Goal: Task Accomplishment & Management: Complete application form

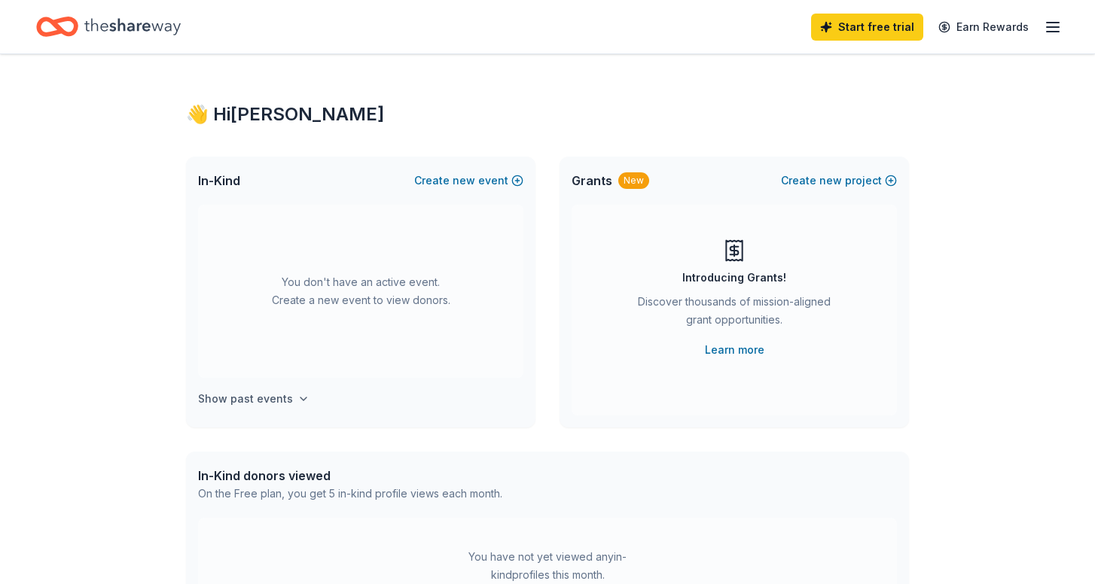
click at [265, 401] on h4 "Show past events" at bounding box center [245, 399] width 95 height 18
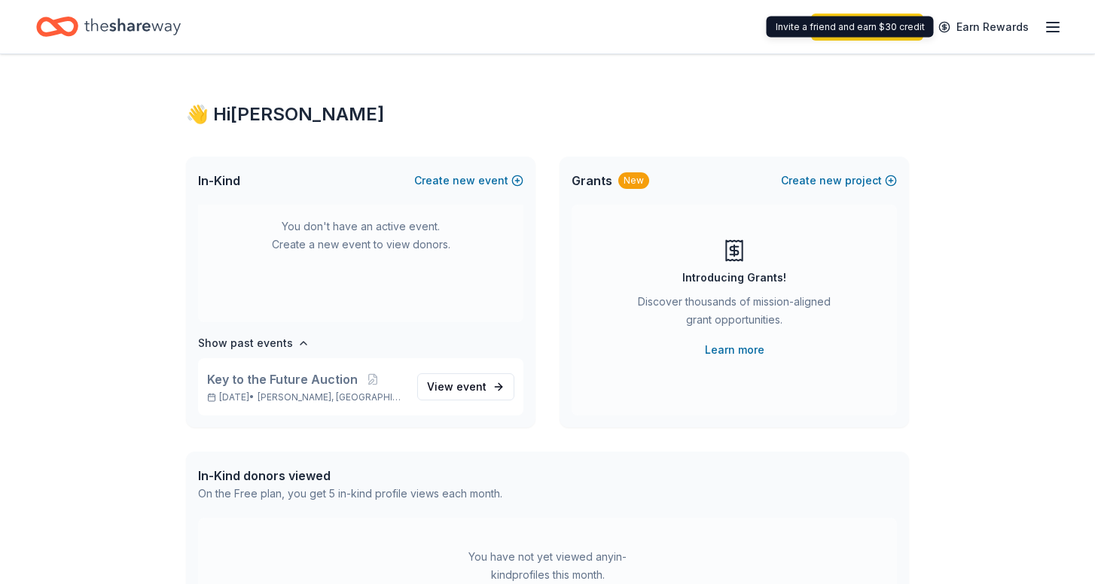
click at [1049, 26] on icon "button" at bounding box center [1052, 27] width 18 height 18
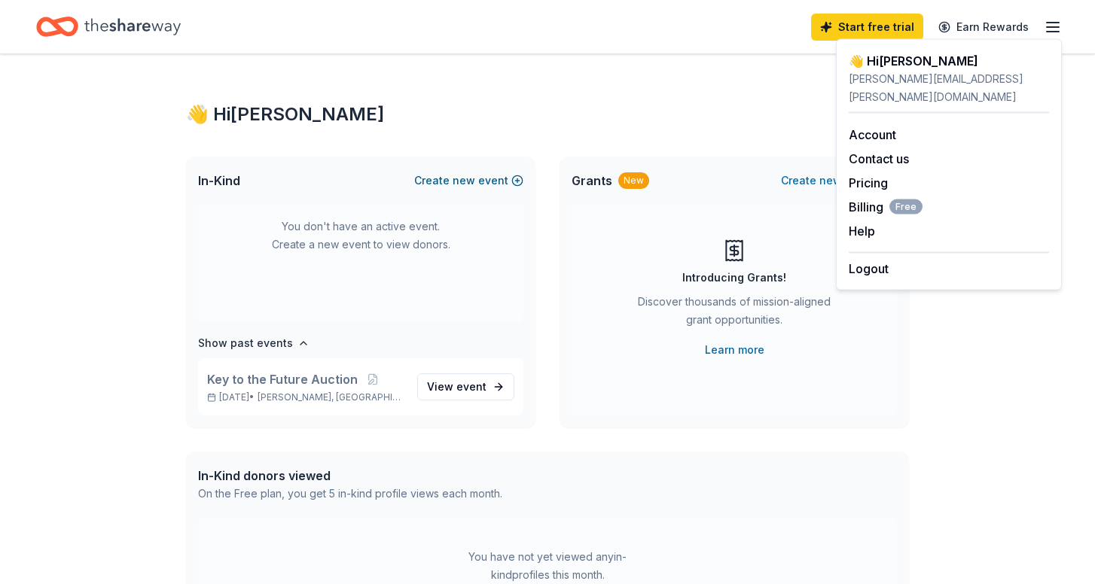
click at [489, 183] on button "Create new event" at bounding box center [468, 181] width 109 height 18
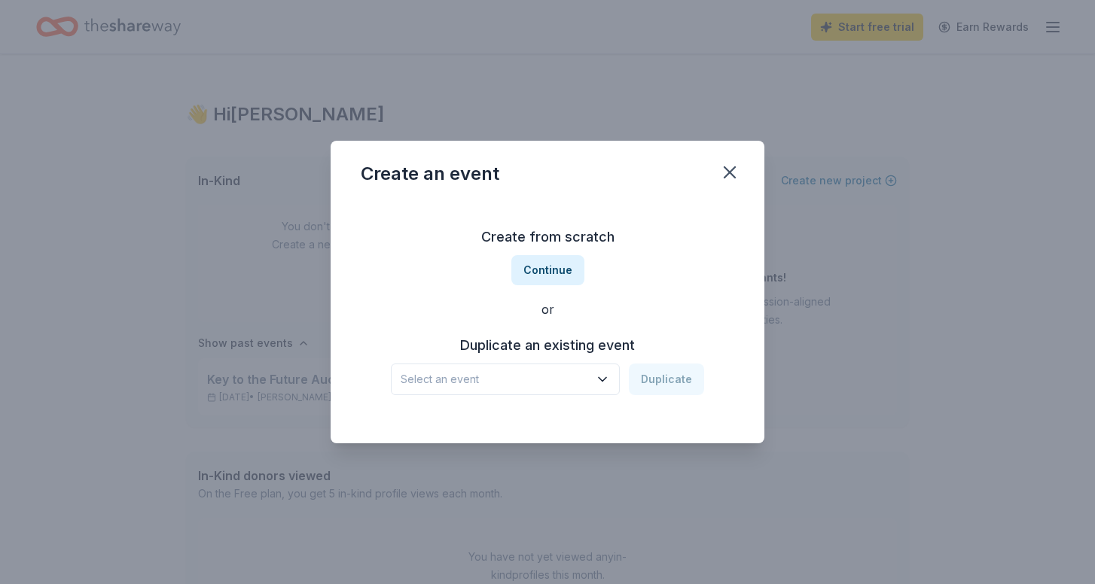
click at [596, 379] on button "Select an event" at bounding box center [505, 380] width 229 height 32
click at [583, 418] on div "Key to the Future Auction Mar 08, 2025 · IL" at bounding box center [506, 429] width 224 height 48
click at [670, 384] on button "Duplicate" at bounding box center [666, 380] width 75 height 32
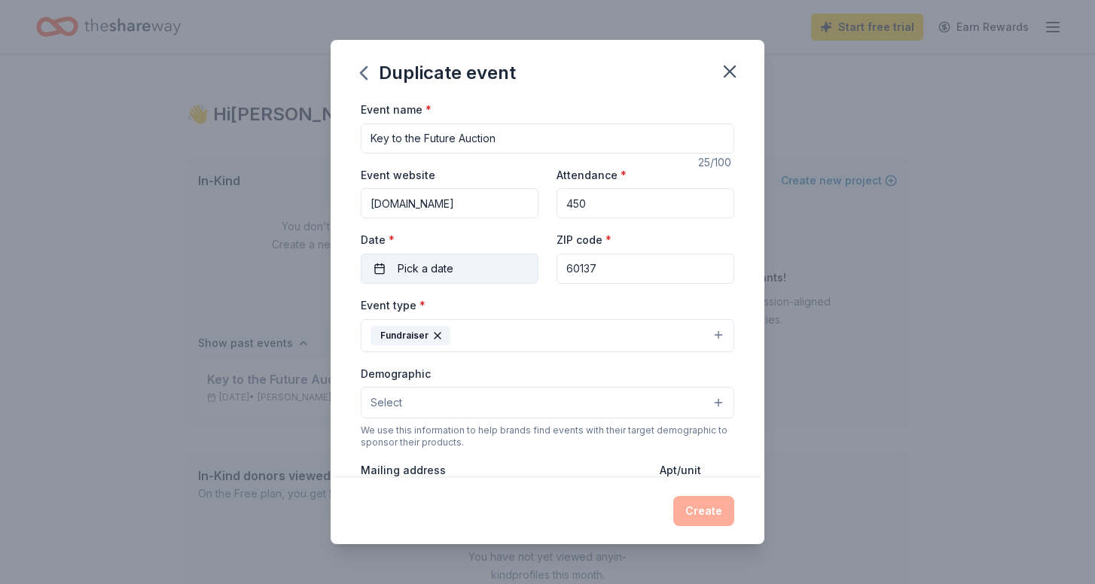
click at [460, 268] on button "Pick a date" at bounding box center [450, 269] width 178 height 30
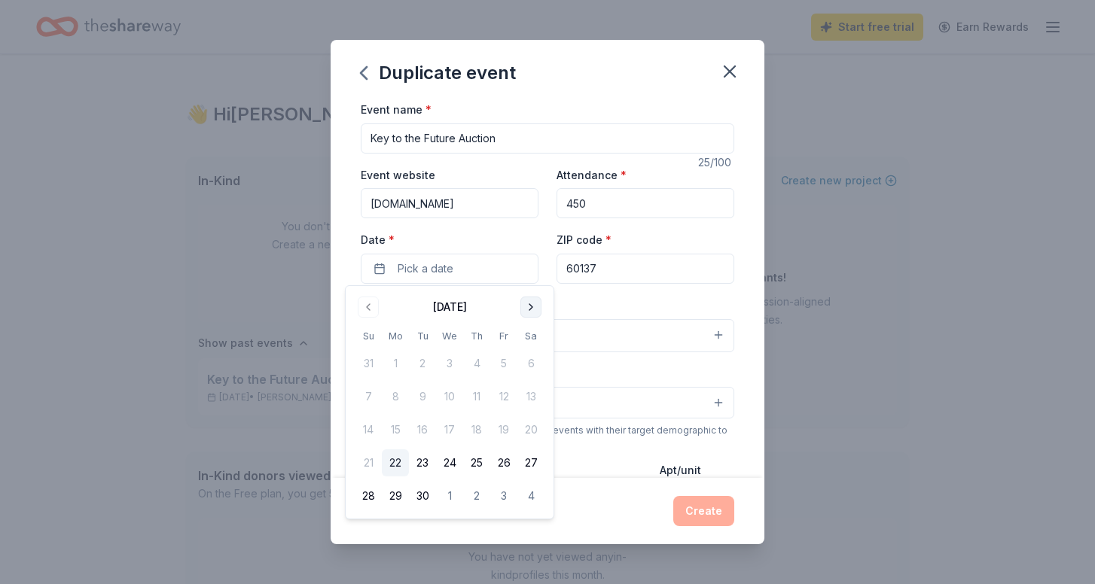
click at [537, 315] on button "Go to next month" at bounding box center [530, 307] width 21 height 21
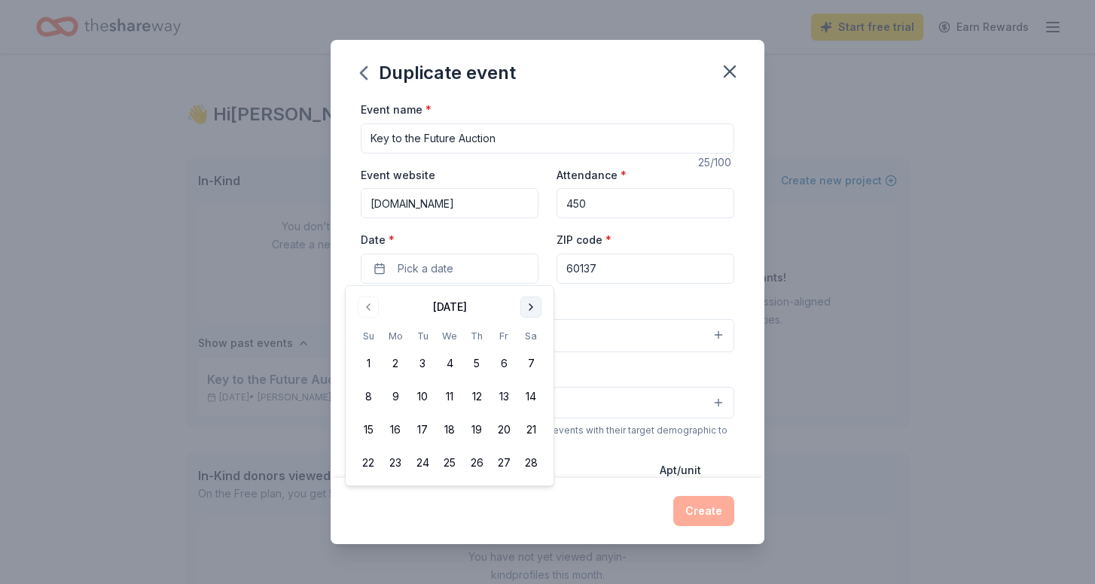
click at [537, 315] on button "Go to next month" at bounding box center [530, 307] width 21 height 21
click at [529, 394] on button "14" at bounding box center [530, 396] width 27 height 27
click at [647, 299] on div "Event type * Fundraiser" at bounding box center [547, 324] width 373 height 56
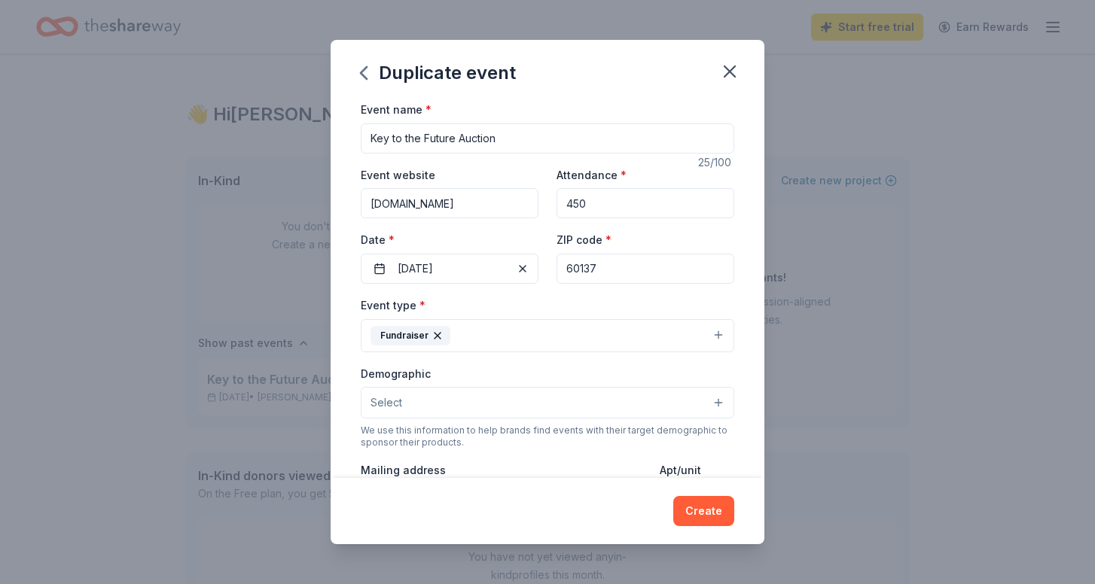
click at [660, 395] on button "Select" at bounding box center [547, 403] width 373 height 32
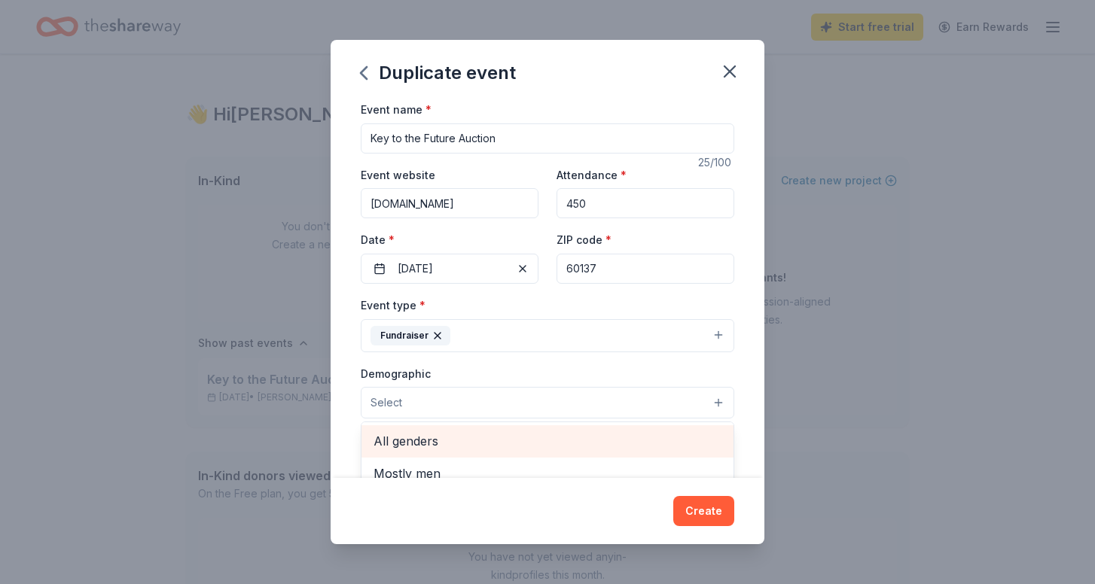
click at [626, 437] on span "All genders" at bounding box center [547, 441] width 348 height 20
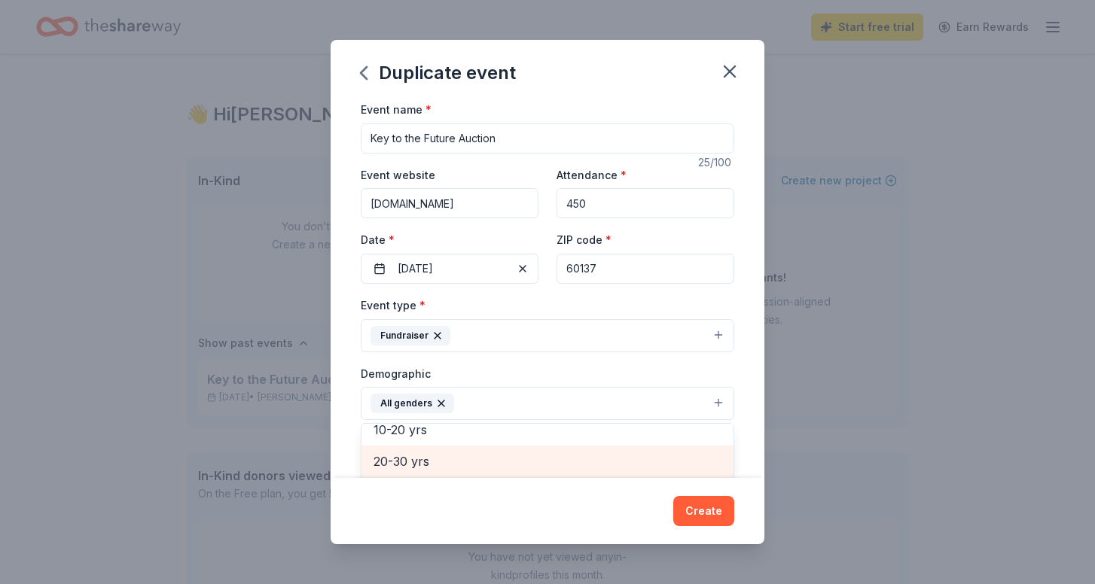
scroll to position [155, 0]
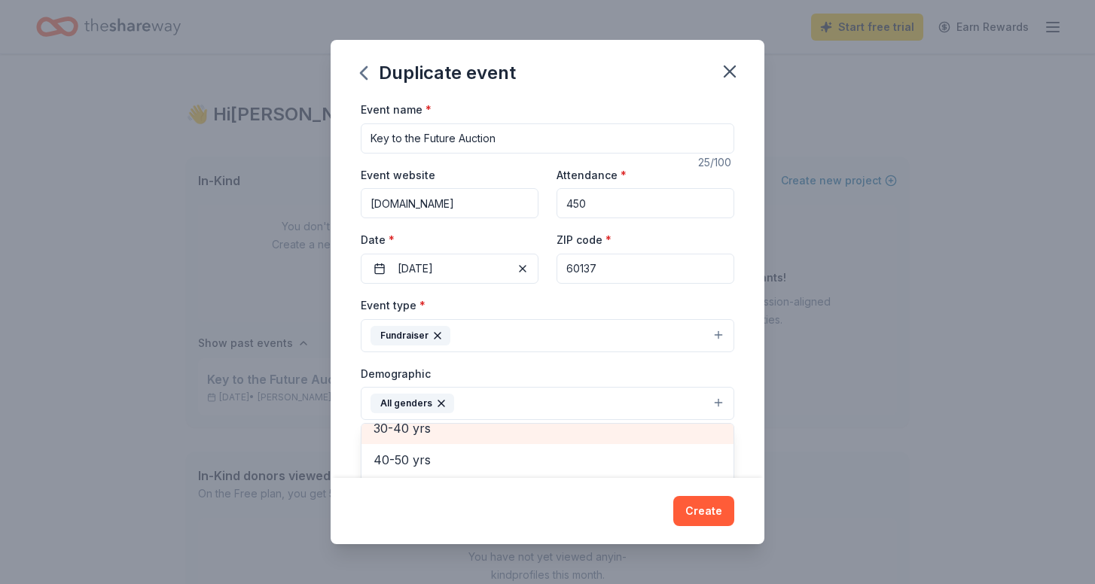
click at [631, 434] on div "30-40 yrs" at bounding box center [547, 429] width 372 height 32
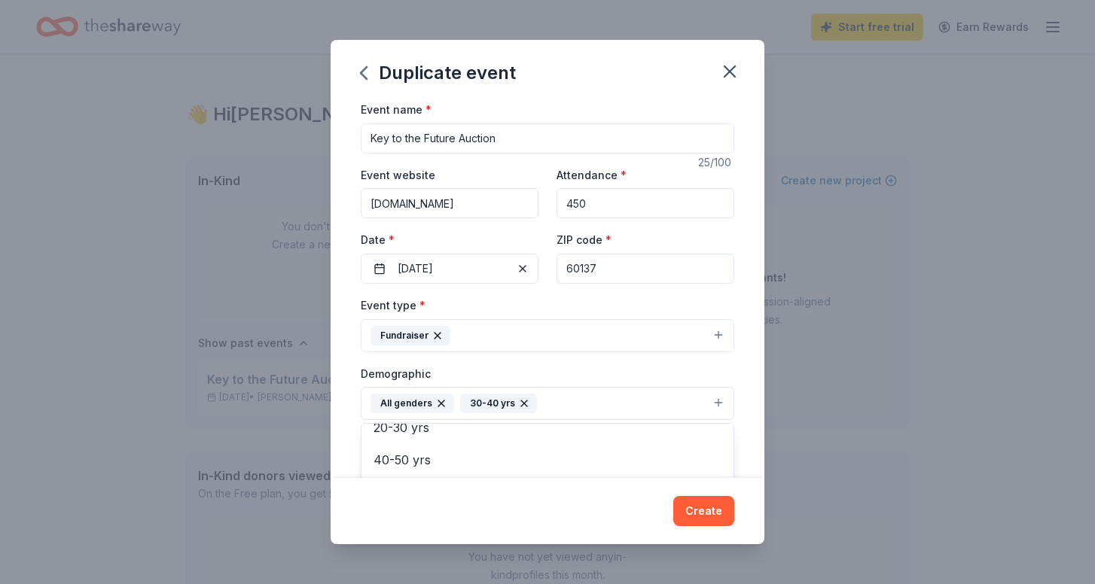
click at [751, 369] on div "Event name * Key to the Future Auction 25 /100 Event website stpetsauction25.gi…" at bounding box center [547, 289] width 434 height 378
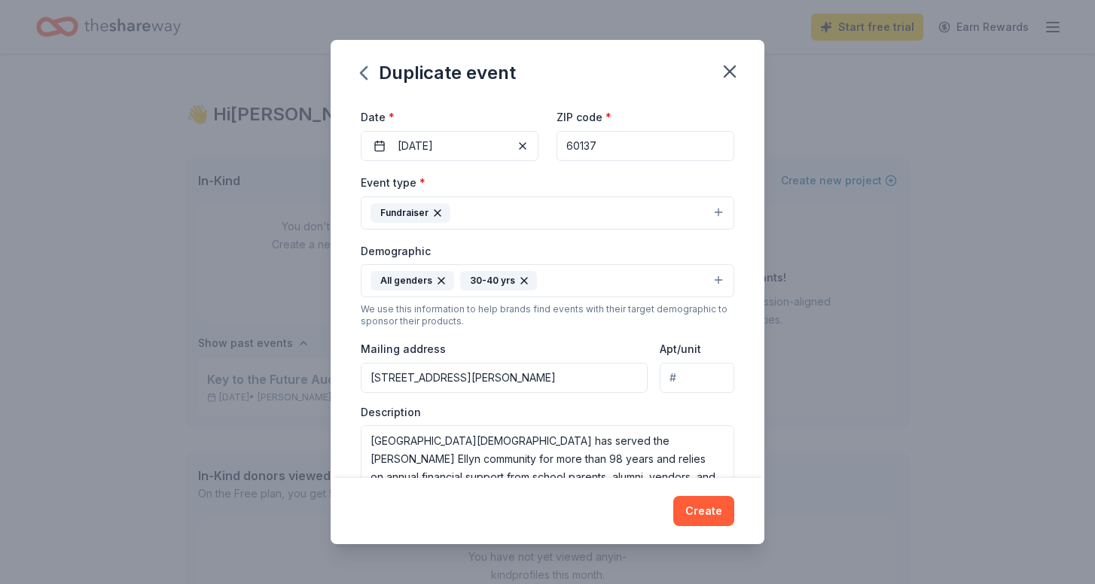
scroll to position [130, 0]
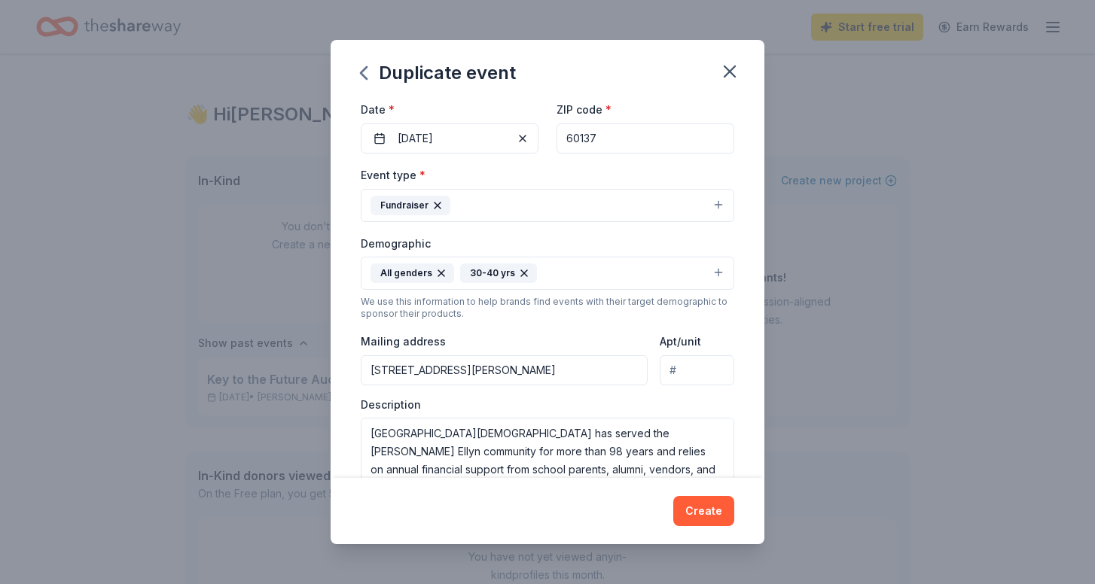
click at [645, 268] on button "All genders 30-40 yrs" at bounding box center [547, 273] width 373 height 33
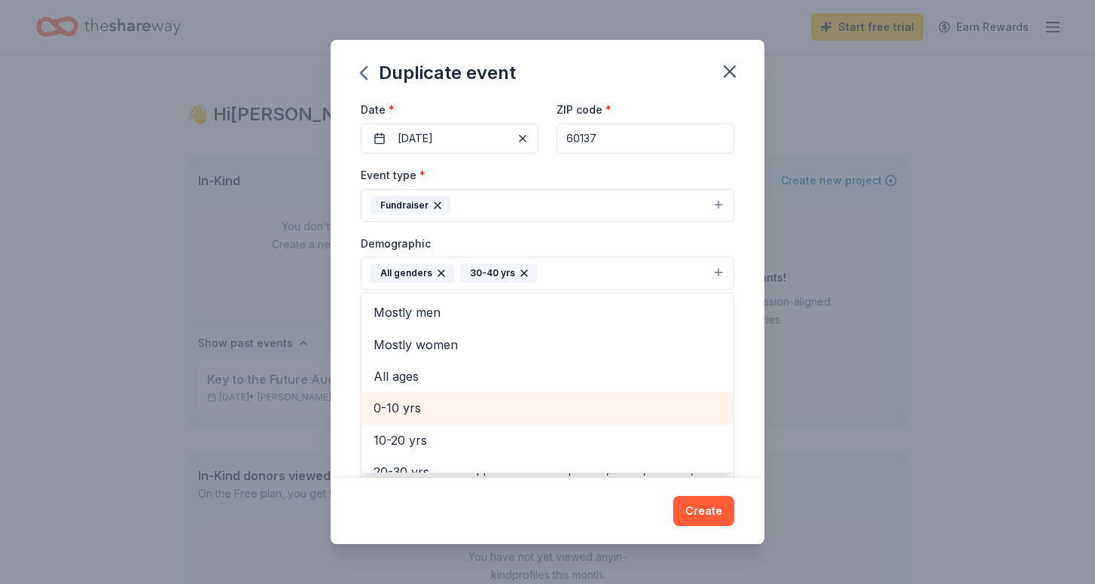
click at [582, 421] on div "0-10 yrs" at bounding box center [547, 408] width 372 height 32
click at [614, 402] on span "10-20 yrs" at bounding box center [547, 408] width 348 height 20
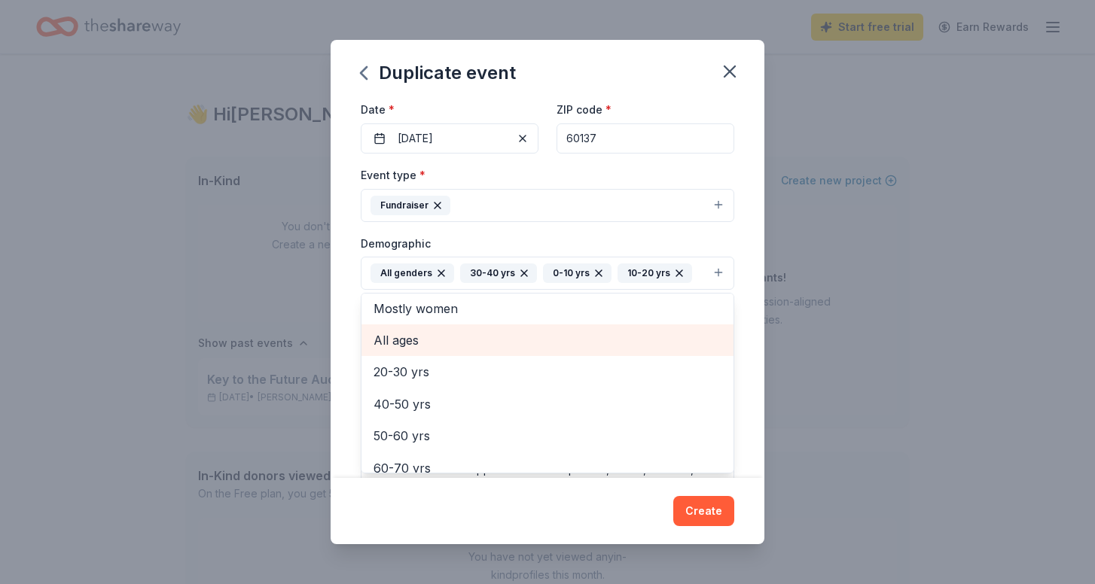
scroll to position [51, 0]
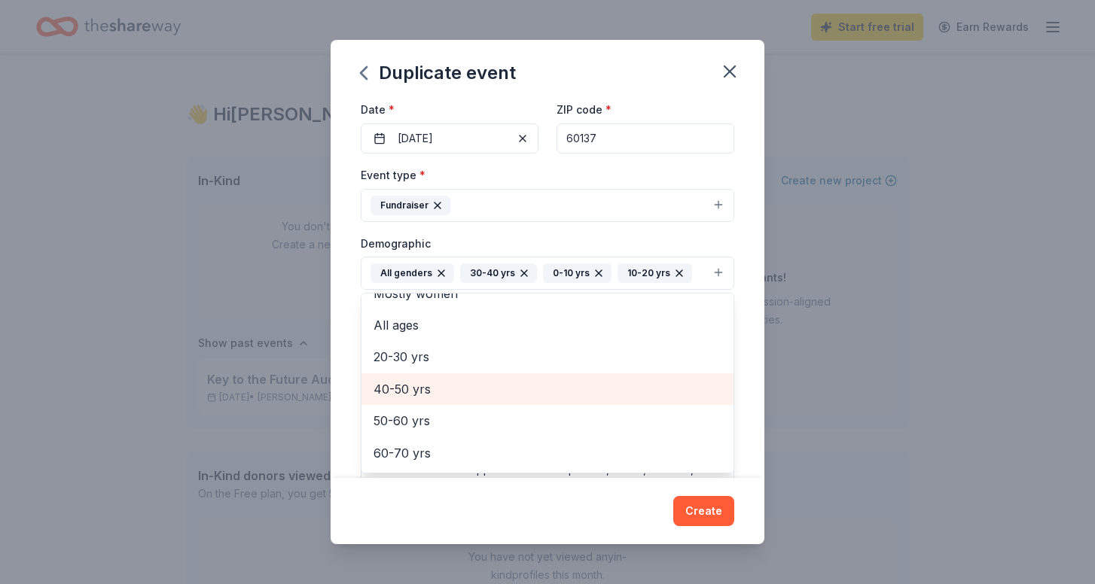
click at [619, 388] on span "40-50 yrs" at bounding box center [547, 389] width 348 height 20
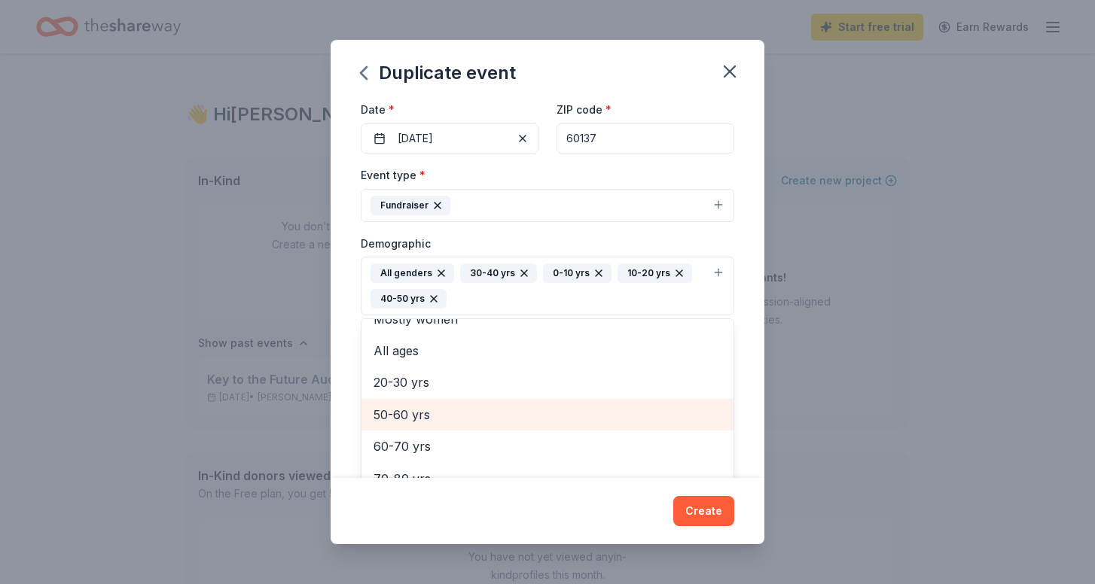
click at [617, 405] on span "50-60 yrs" at bounding box center [547, 415] width 348 height 20
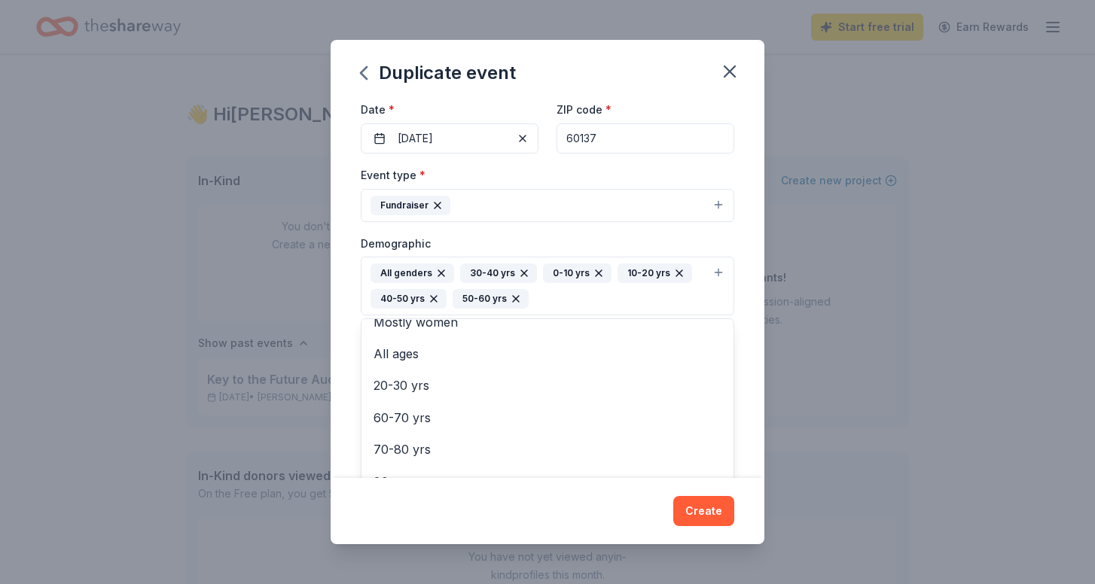
click at [748, 233] on div "Event name * Key to the Future Auction 25 /100 Event website stpetsauction25.gi…" at bounding box center [547, 289] width 434 height 378
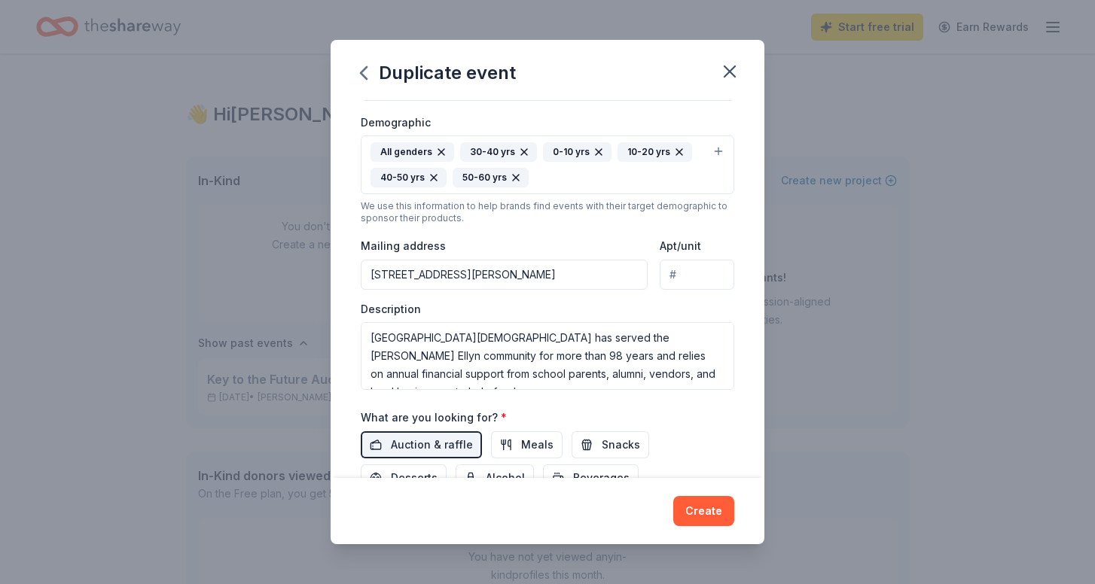
scroll to position [0, 0]
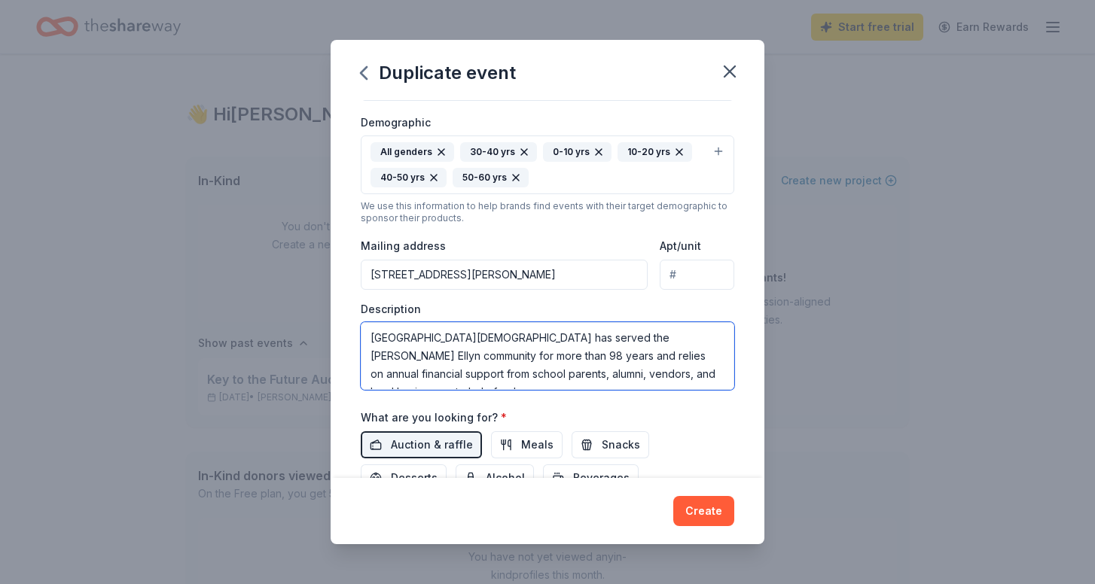
click at [373, 372] on textarea "St. Petronille Catholic School has served the Glen Ellyn community for more tha…" at bounding box center [547, 356] width 373 height 68
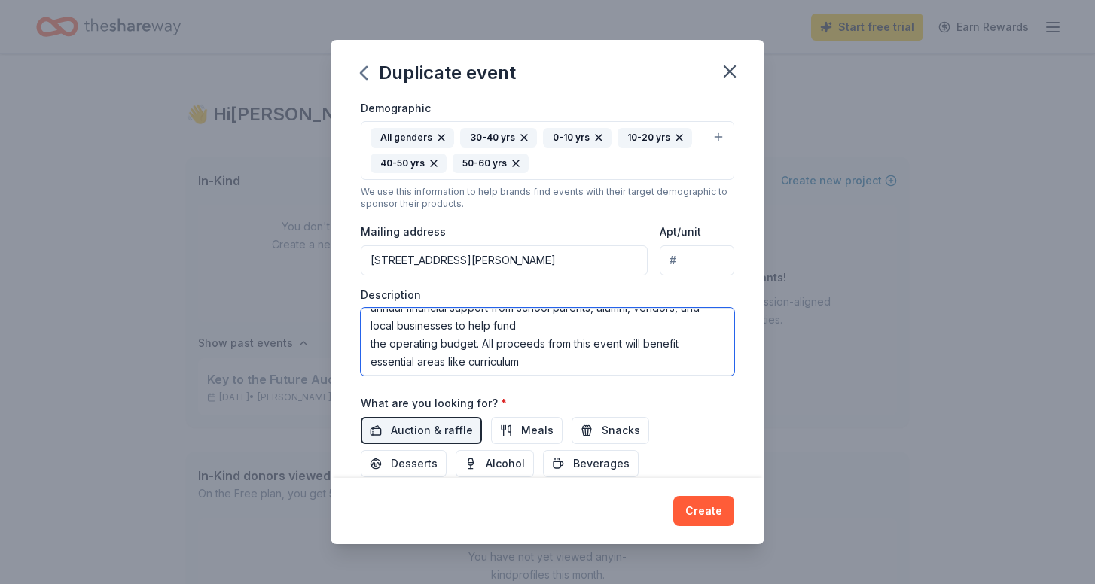
scroll to position [59, 0]
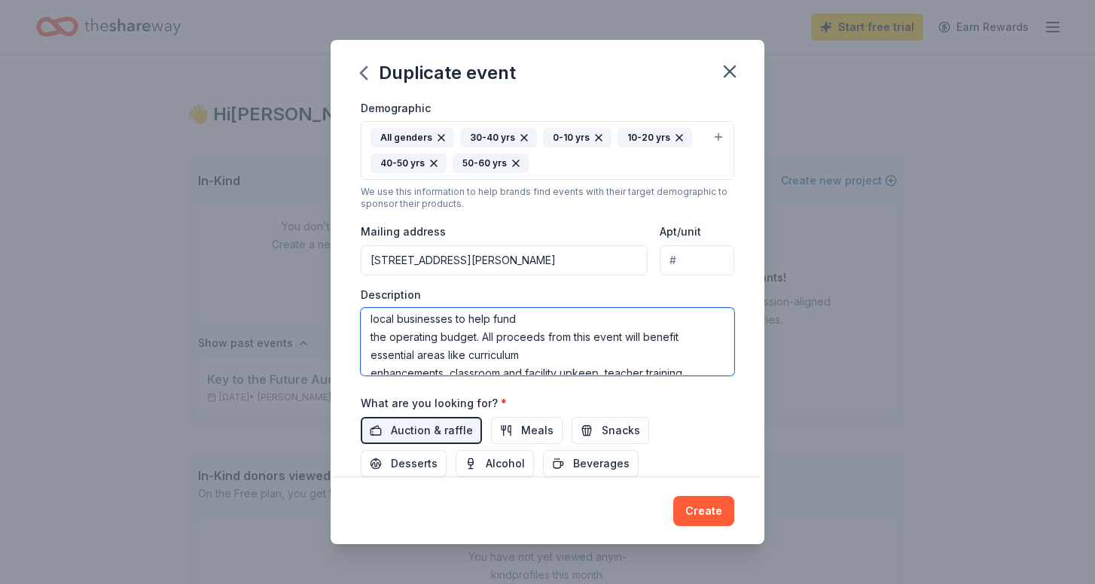
click at [373, 354] on textarea "St. Petronille Catholic School has served the Glen Ellyn community for more tha…" at bounding box center [547, 342] width 373 height 68
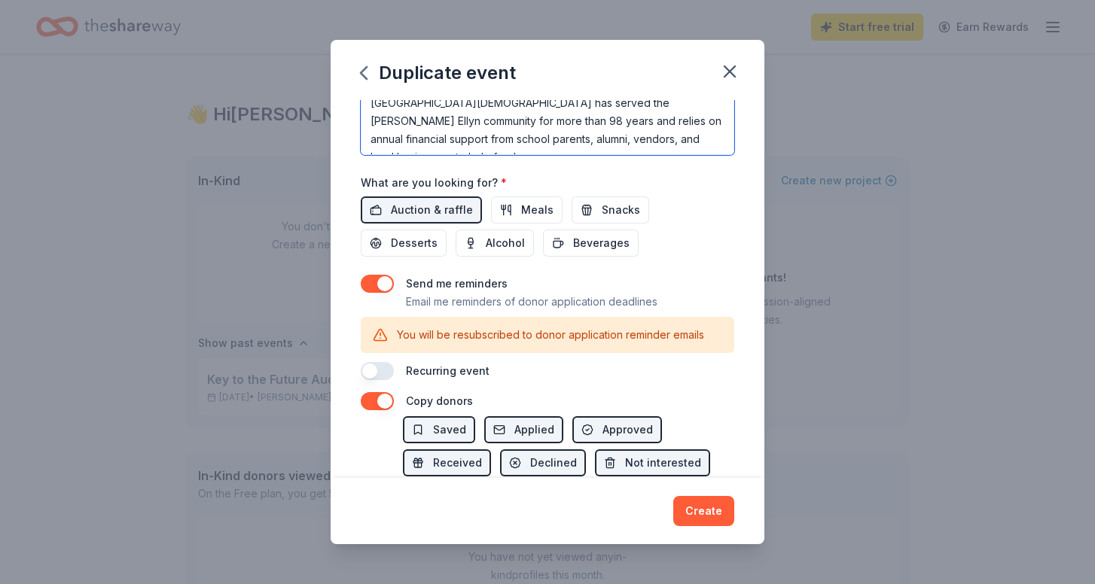
scroll to position [512, 0]
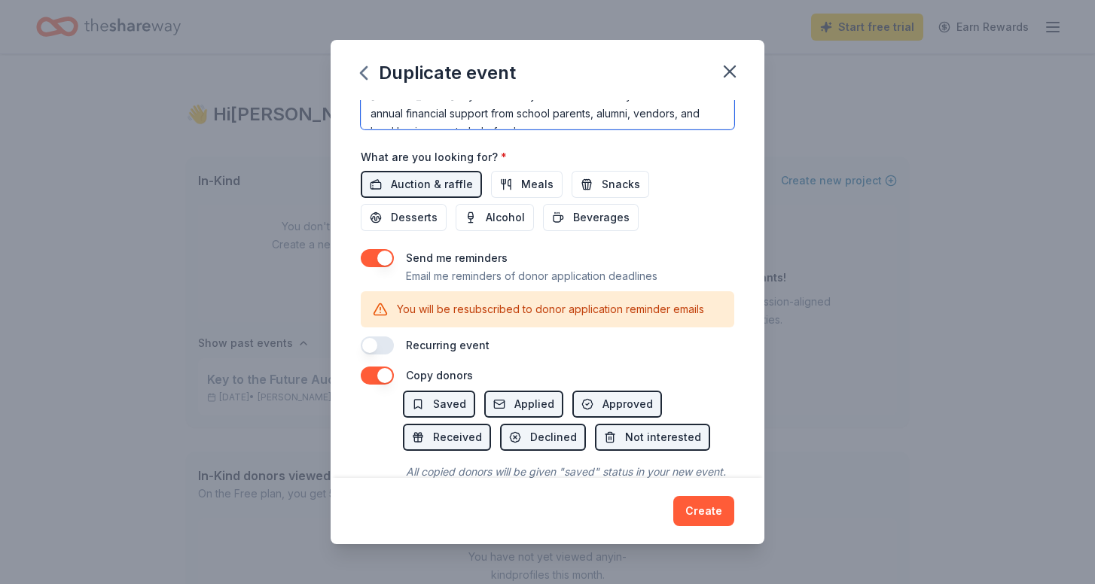
type textarea "St. Petronille Catholic School has served the Glen Ellyn community for more tha…"
click at [388, 339] on button "button" at bounding box center [377, 345] width 33 height 18
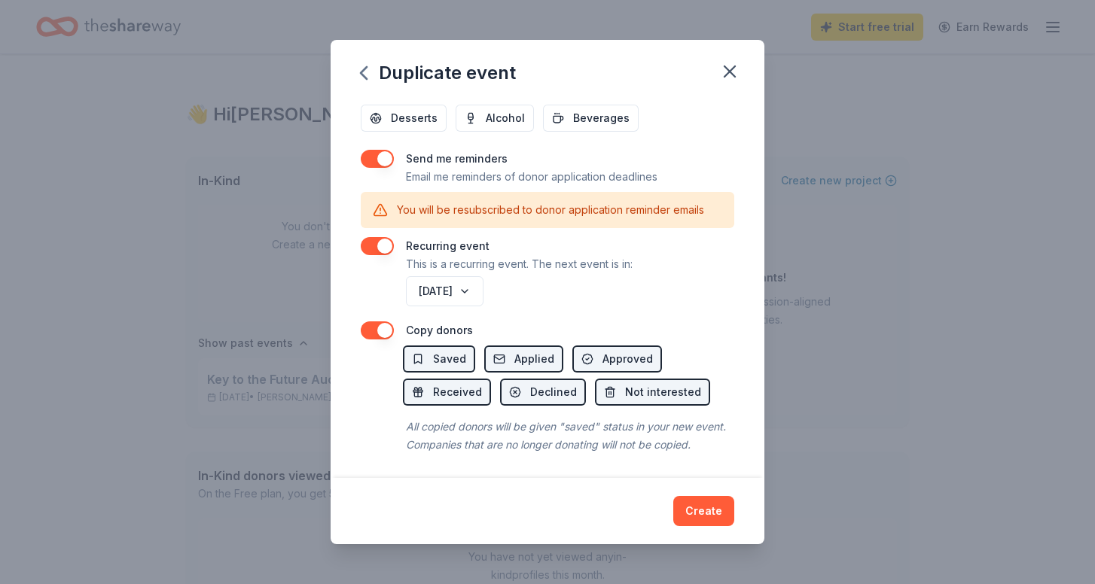
scroll to position [611, 0]
click at [715, 511] on button "Create" at bounding box center [703, 511] width 61 height 30
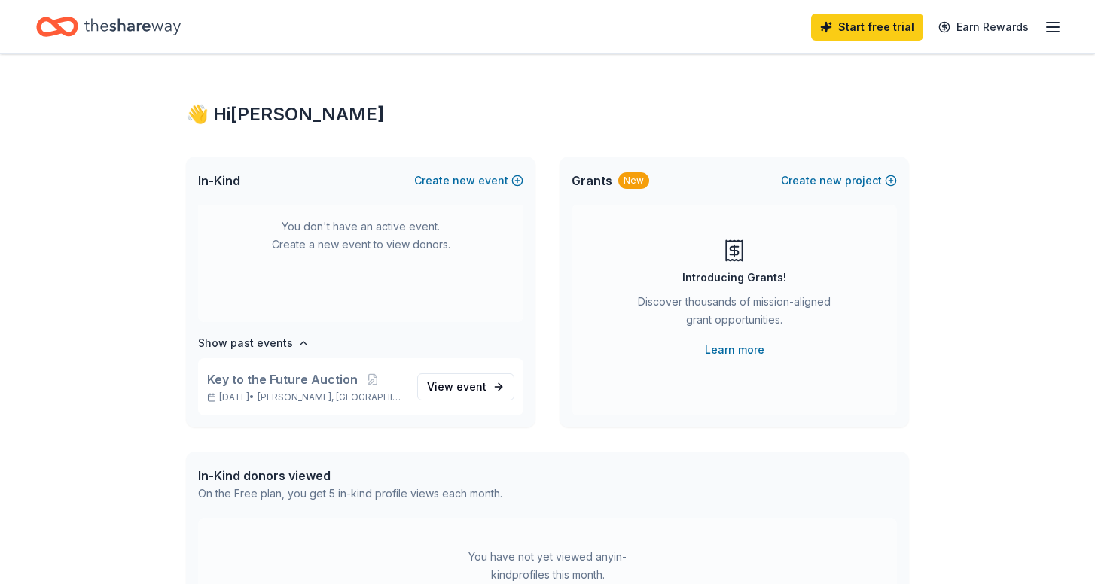
scroll to position [0, 0]
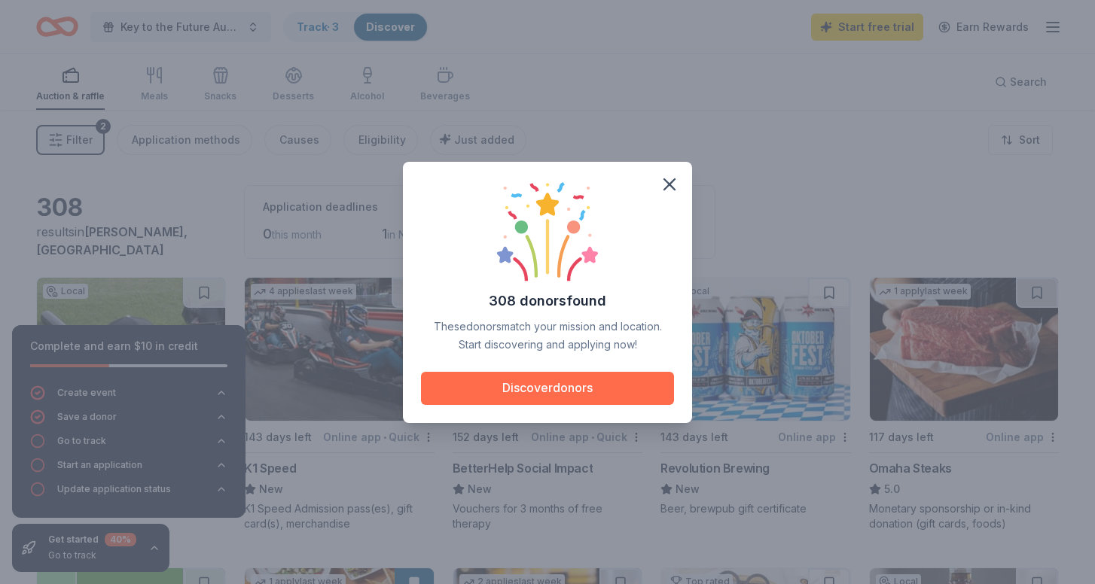
click at [608, 391] on button "Discover donors" at bounding box center [547, 388] width 253 height 33
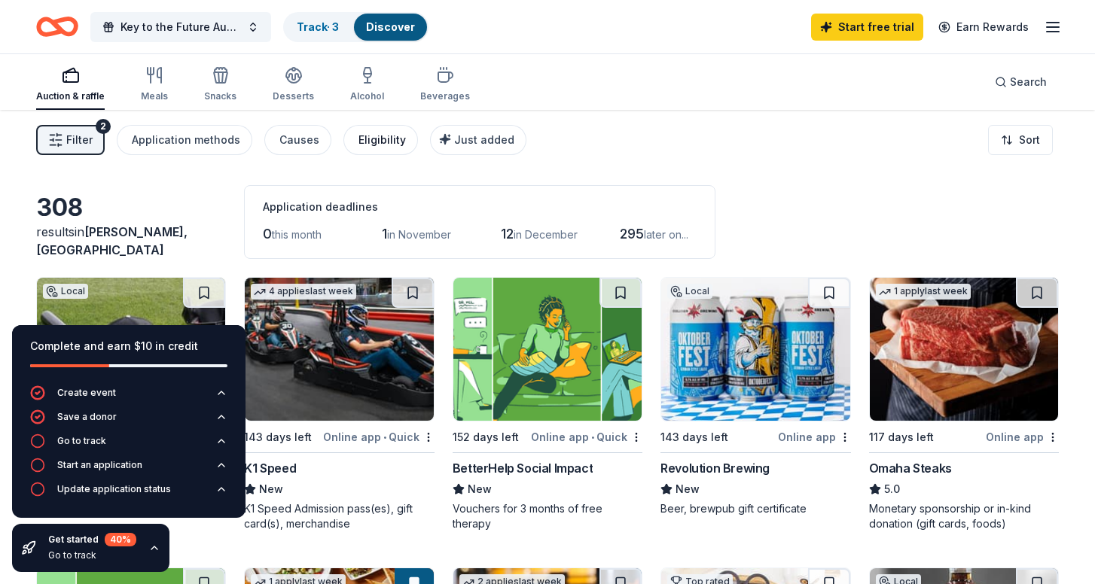
click at [376, 132] on div "Eligibility" at bounding box center [381, 140] width 47 height 18
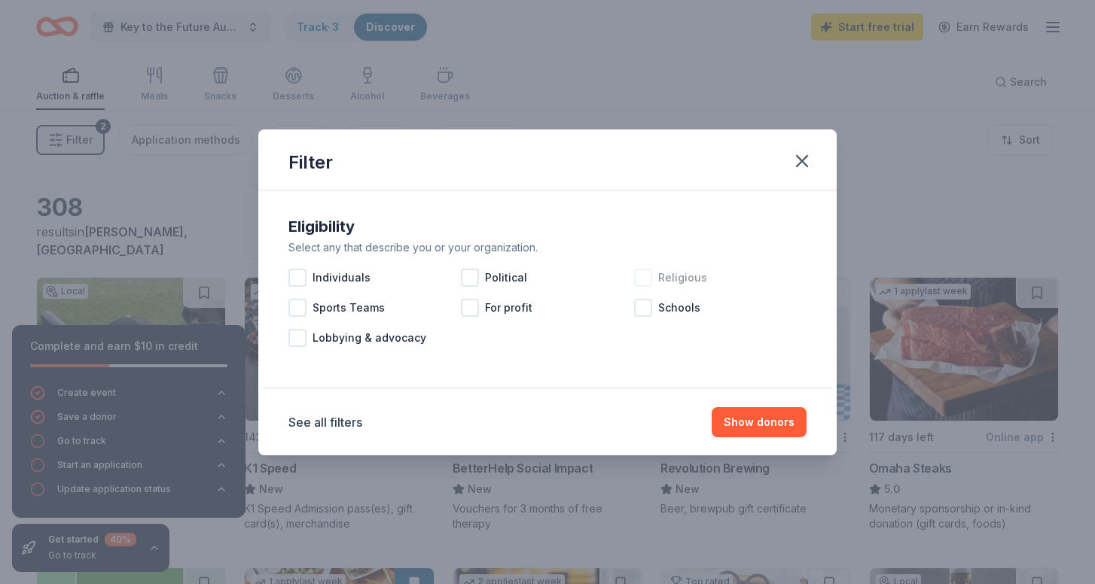
click at [641, 287] on div "Religious" at bounding box center [720, 278] width 172 height 30
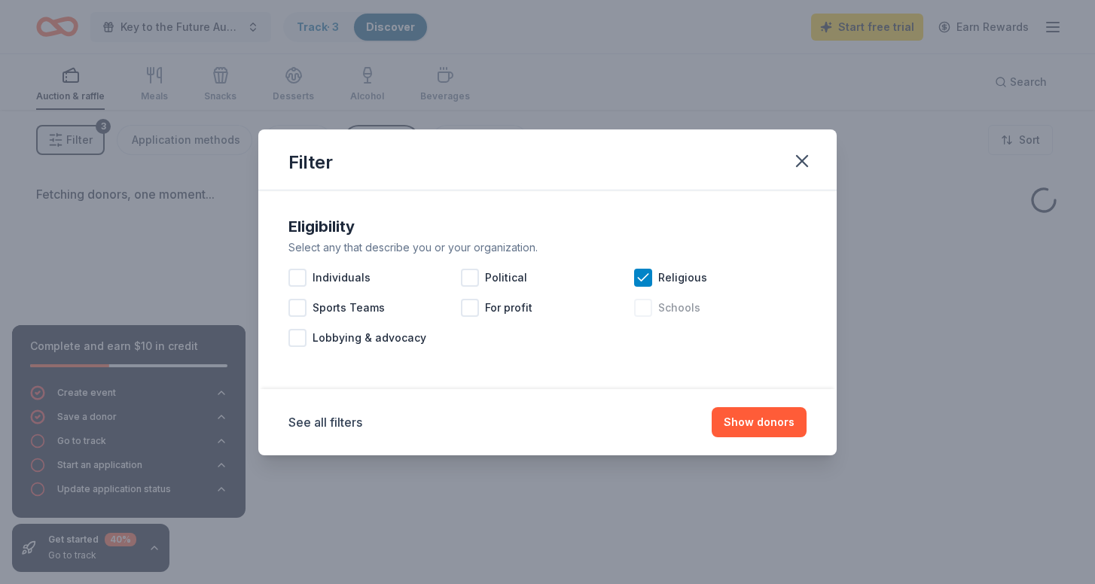
click at [646, 309] on div at bounding box center [643, 308] width 18 height 18
click at [774, 422] on button "Show donors" at bounding box center [758, 422] width 95 height 30
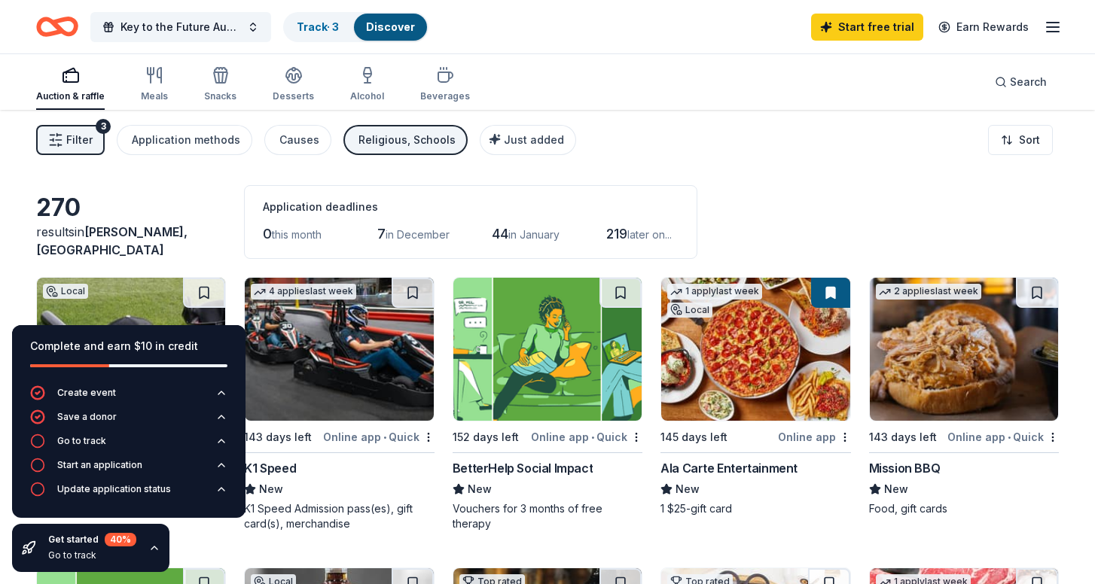
click at [425, 142] on div "Religious, Schools" at bounding box center [406, 140] width 97 height 18
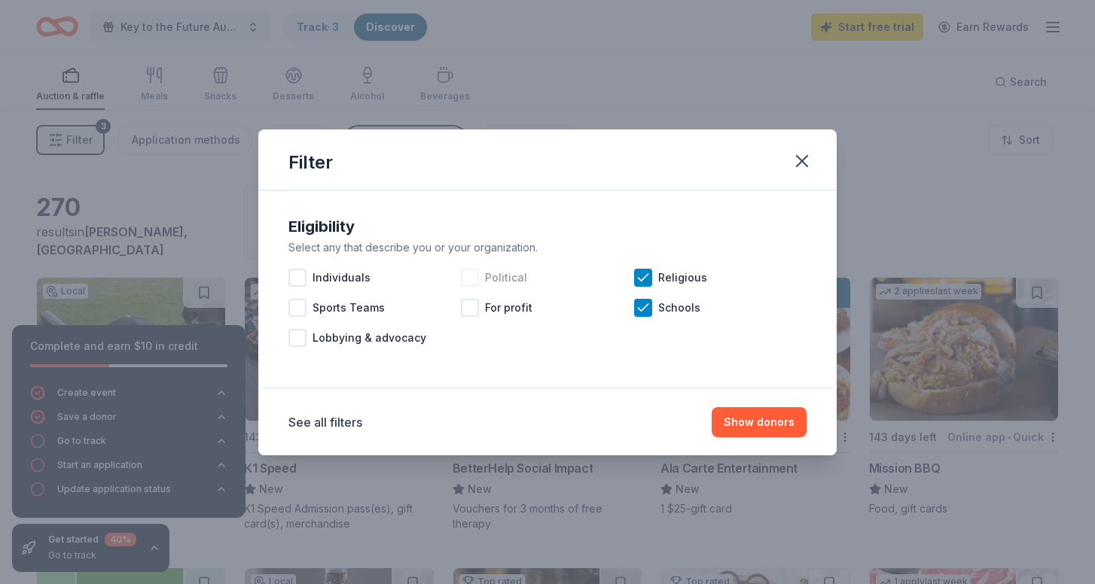
click at [629, 282] on div "Political" at bounding box center [547, 278] width 172 height 30
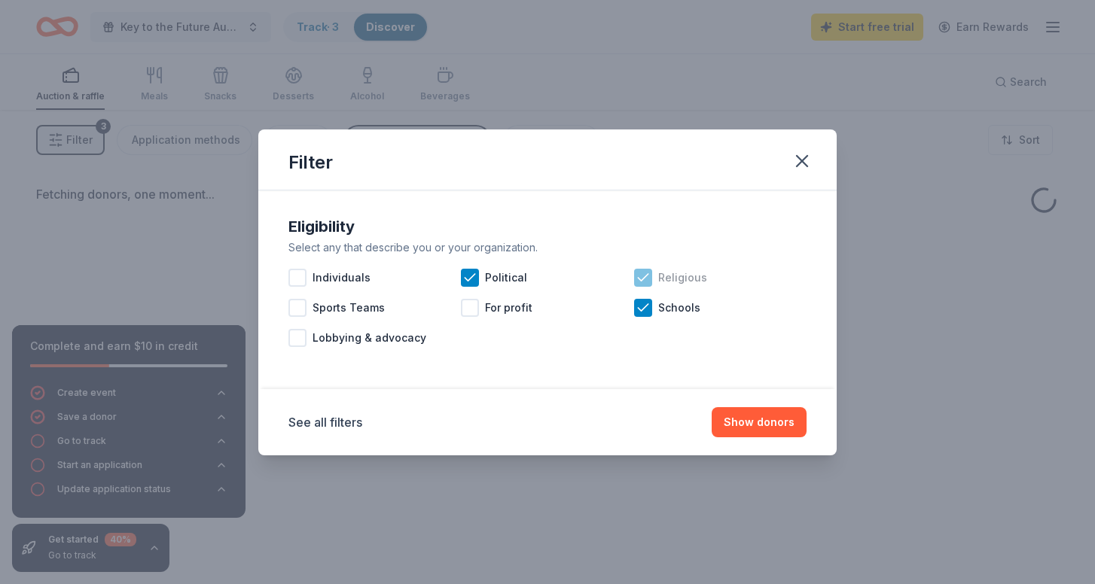
click at [641, 281] on icon at bounding box center [643, 277] width 10 height 7
click at [470, 279] on icon at bounding box center [470, 277] width 10 height 7
click at [756, 424] on button "Show donors" at bounding box center [758, 422] width 95 height 30
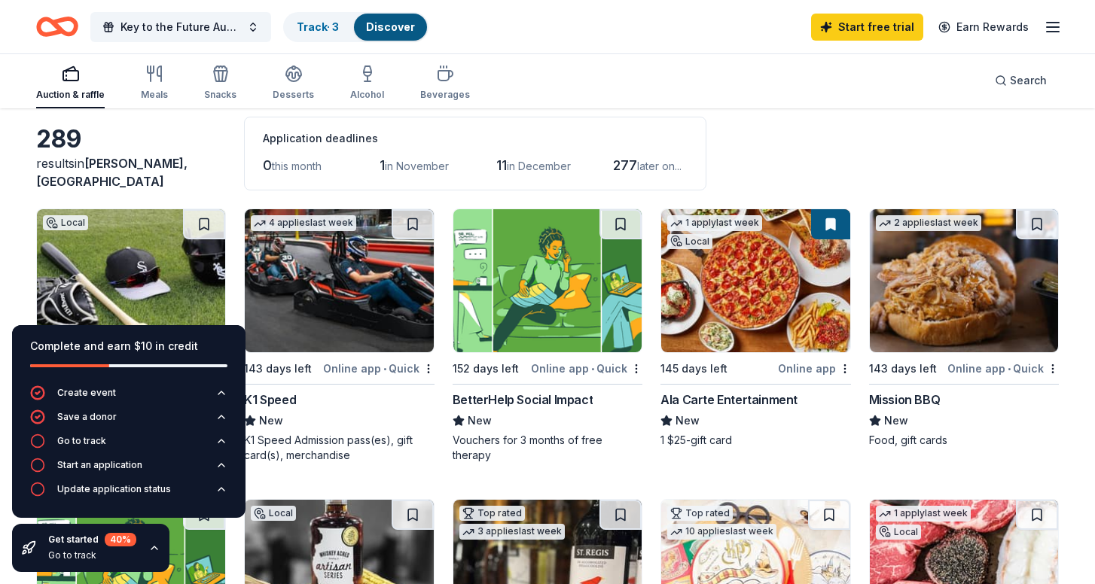
scroll to position [52, 0]
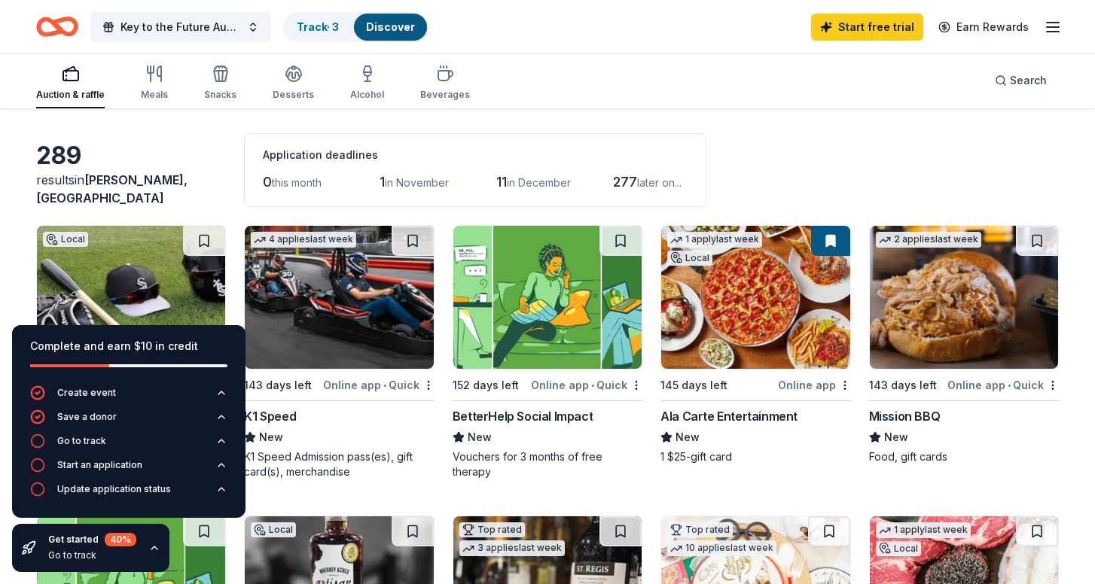
click at [930, 325] on img at bounding box center [963, 297] width 188 height 143
click at [70, 171] on div "289" at bounding box center [131, 156] width 190 height 30
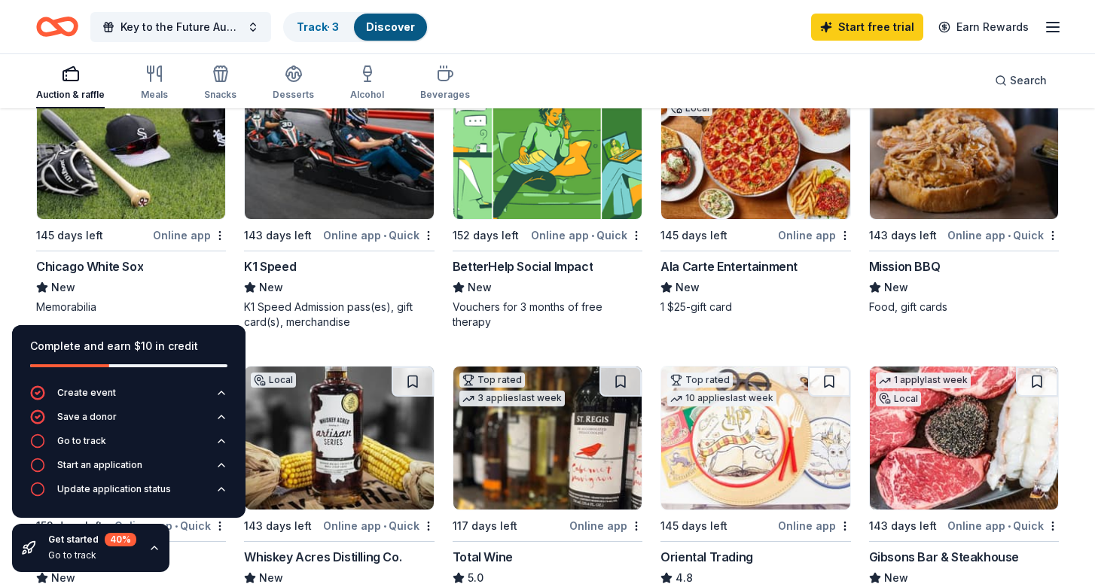
scroll to position [205, 0]
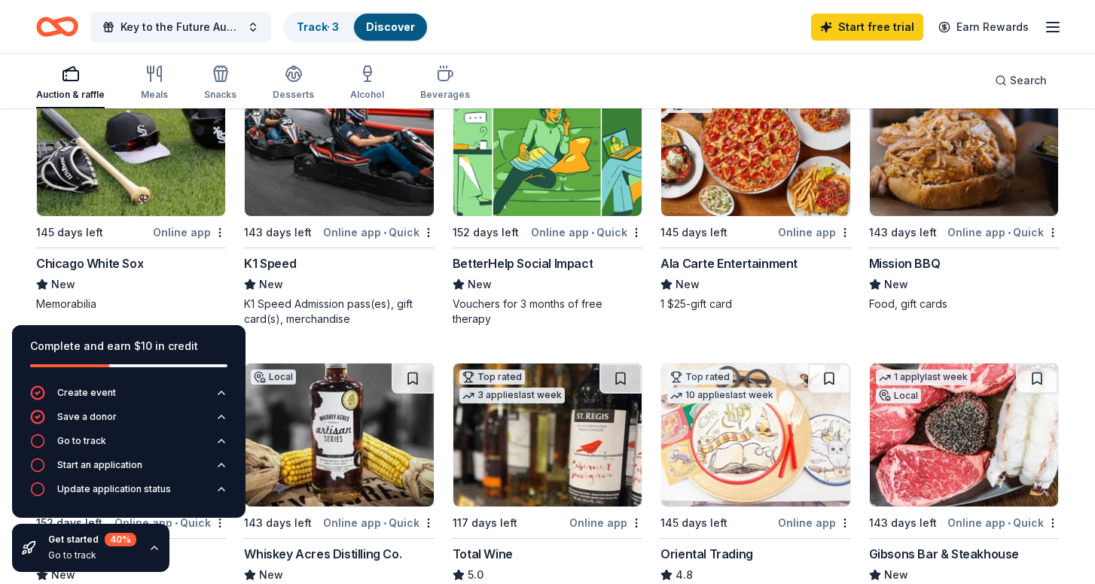
click at [736, 197] on img at bounding box center [755, 144] width 188 height 143
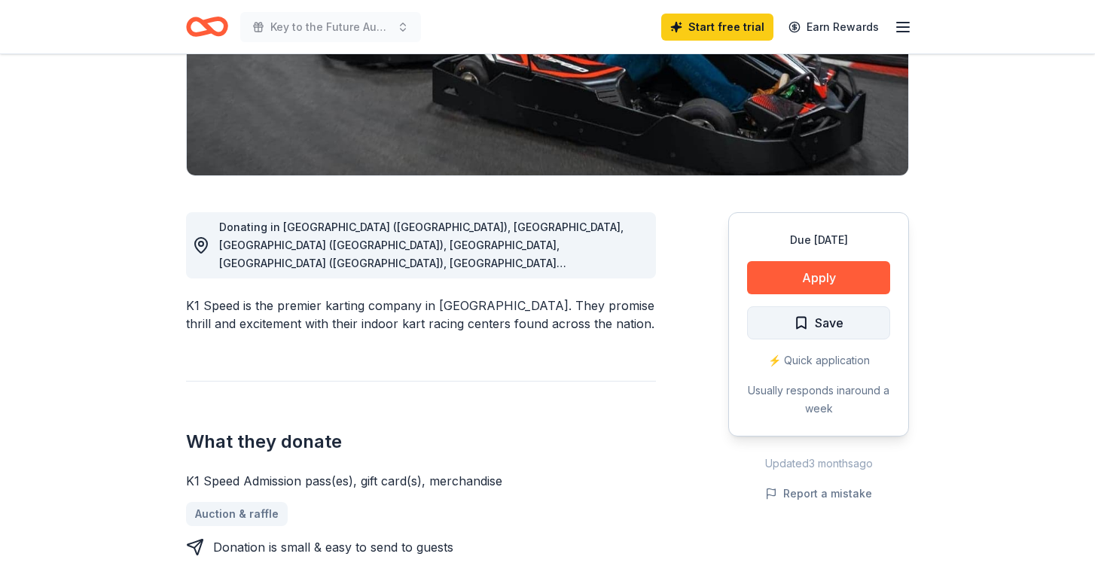
scroll to position [288, 0]
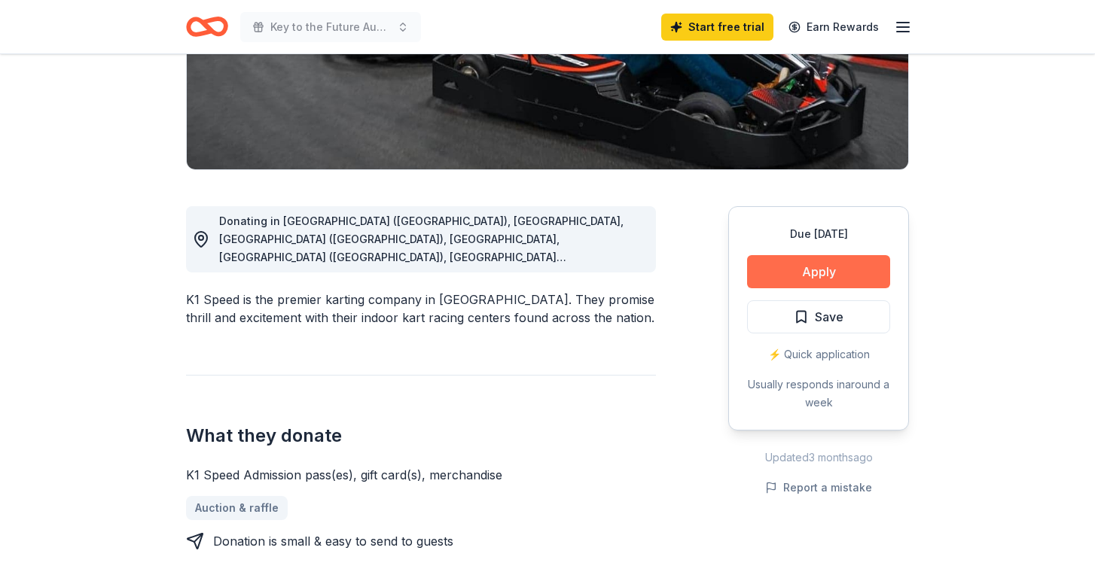
click at [821, 278] on button "Apply" at bounding box center [818, 271] width 143 height 33
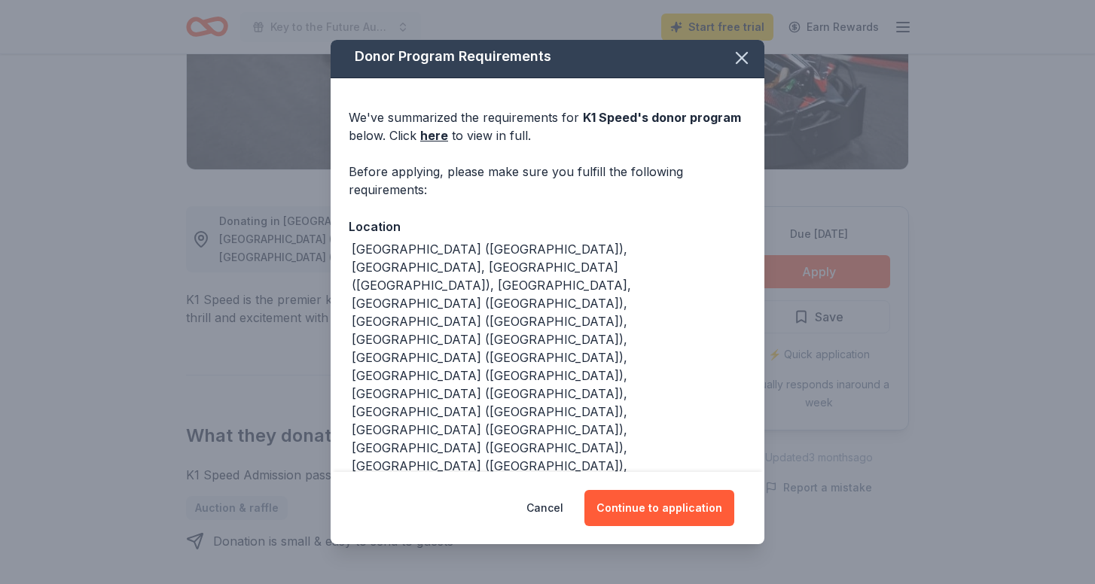
scroll to position [4, 0]
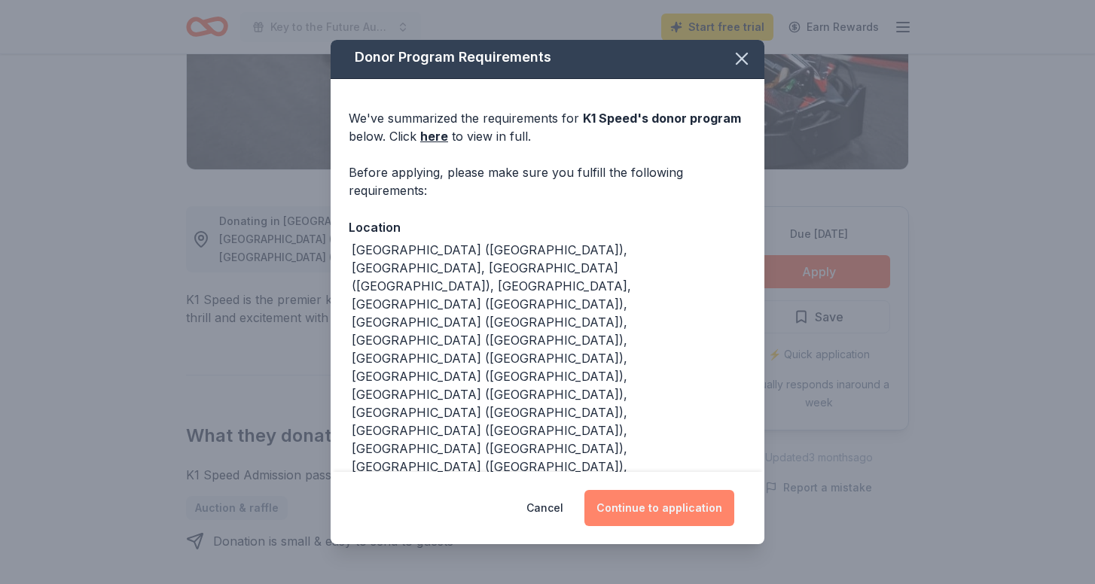
click at [674, 504] on button "Continue to application" at bounding box center [659, 508] width 150 height 36
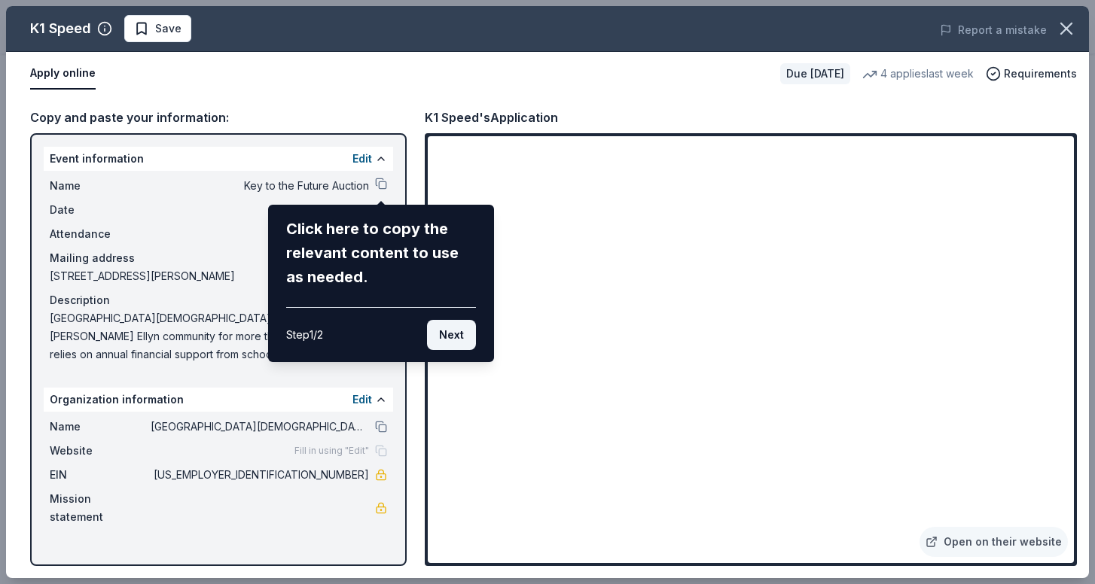
click at [443, 333] on button "Next" at bounding box center [451, 335] width 49 height 30
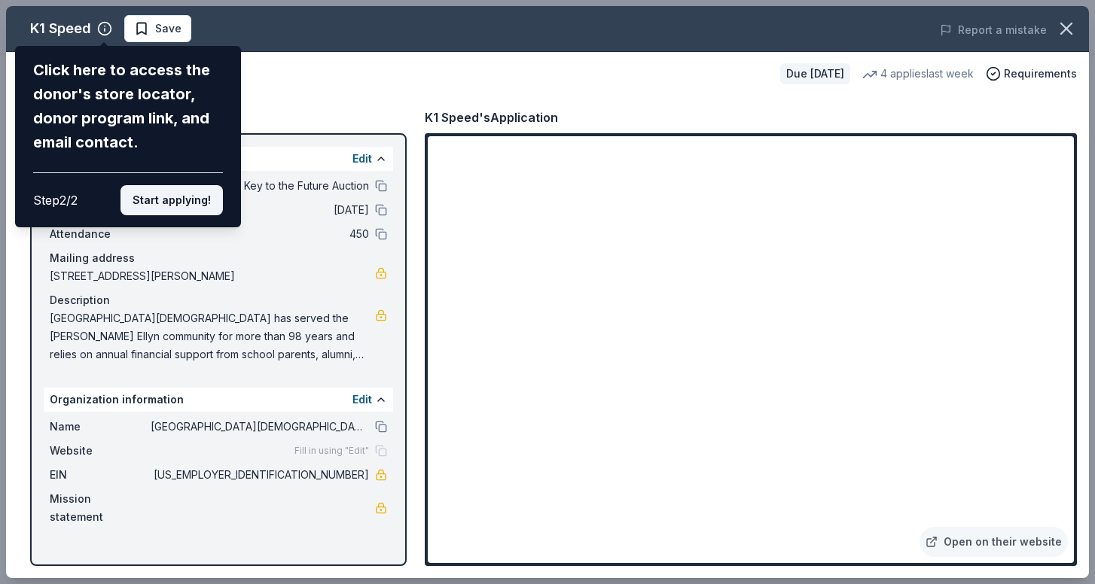
click at [202, 185] on button "Start applying!" at bounding box center [171, 200] width 102 height 30
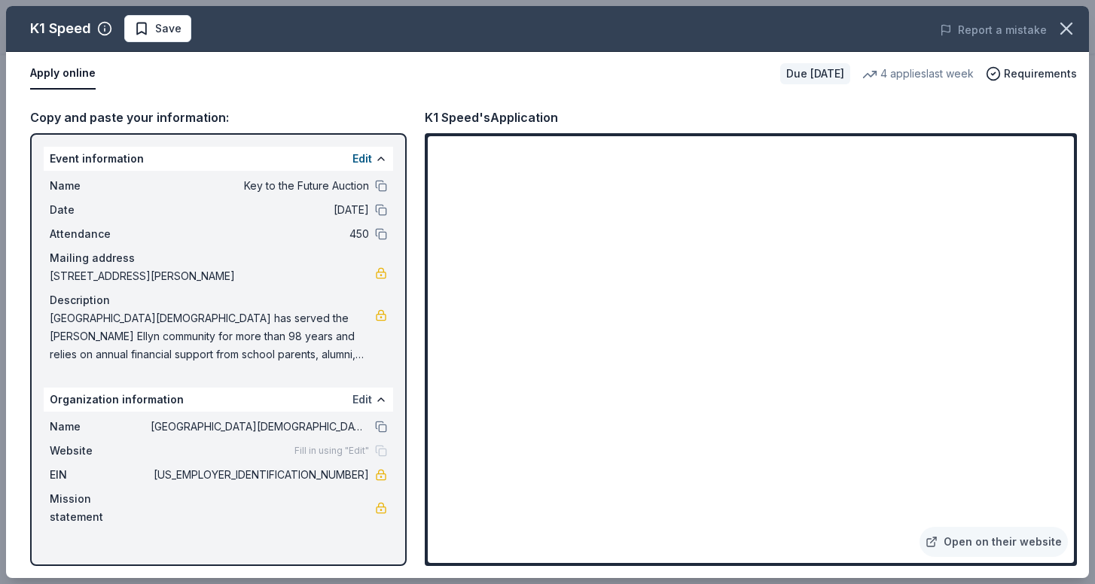
click at [370, 397] on button "Edit" at bounding box center [362, 400] width 20 height 18
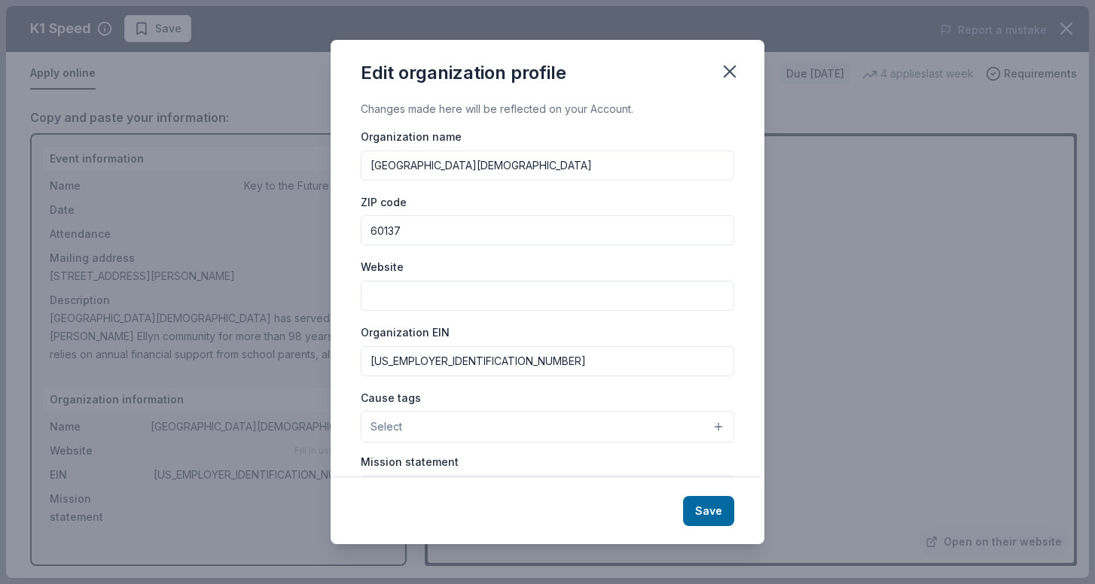
click at [443, 291] on input "Website" at bounding box center [547, 296] width 373 height 30
paste input "https://www.google.com/search?q=st+petronille+school&client=safari&sca_esv=9594…"
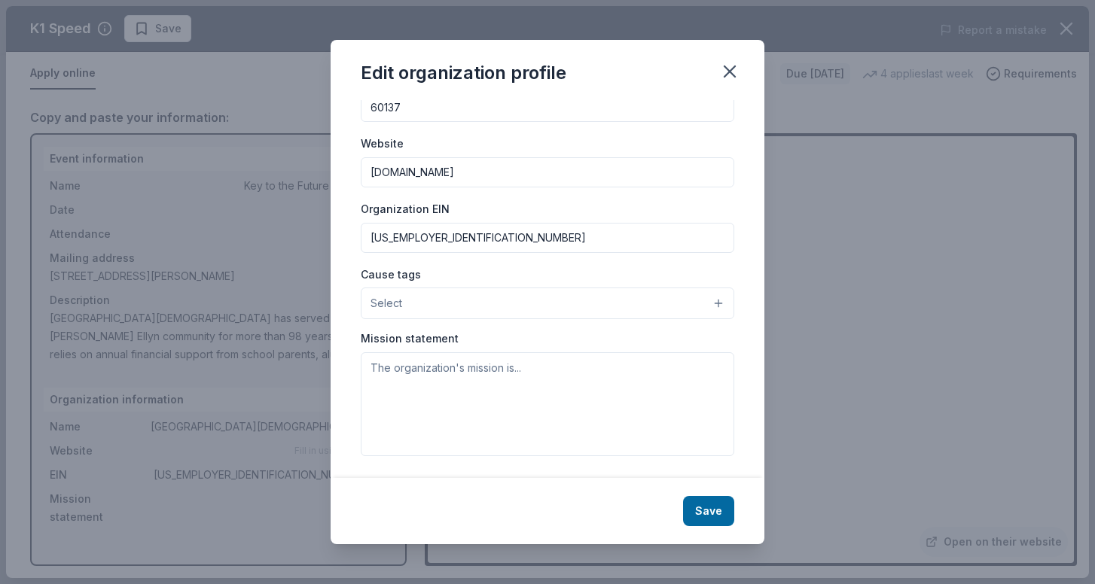
scroll to position [123, 0]
type input "stpetschool.org"
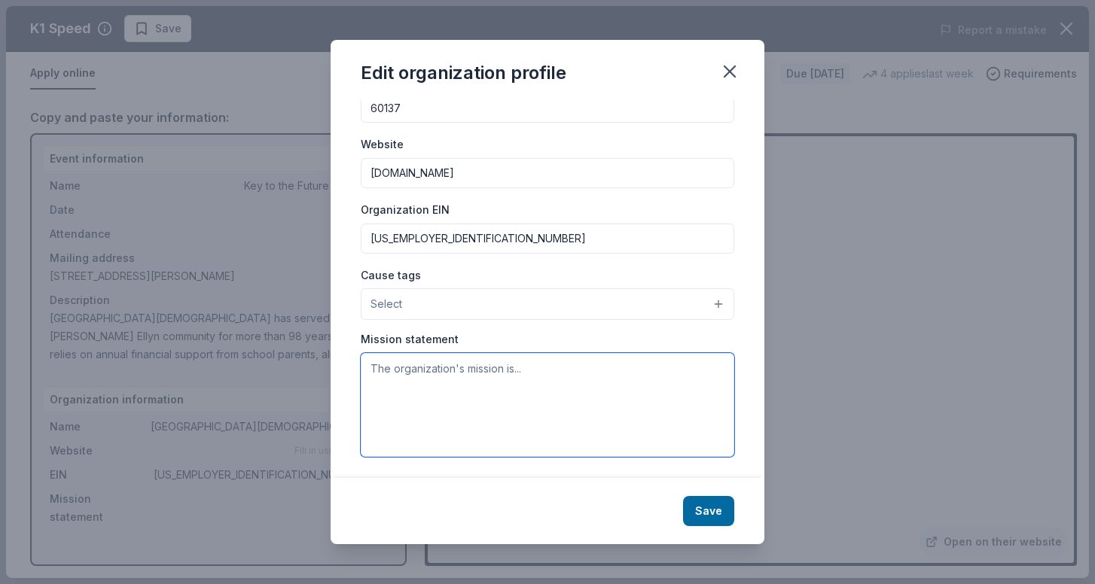
click at [412, 375] on textarea at bounding box center [547, 405] width 373 height 104
paste textarea "The mission of St. Petronille Catholic School is to provide Catholic formation …"
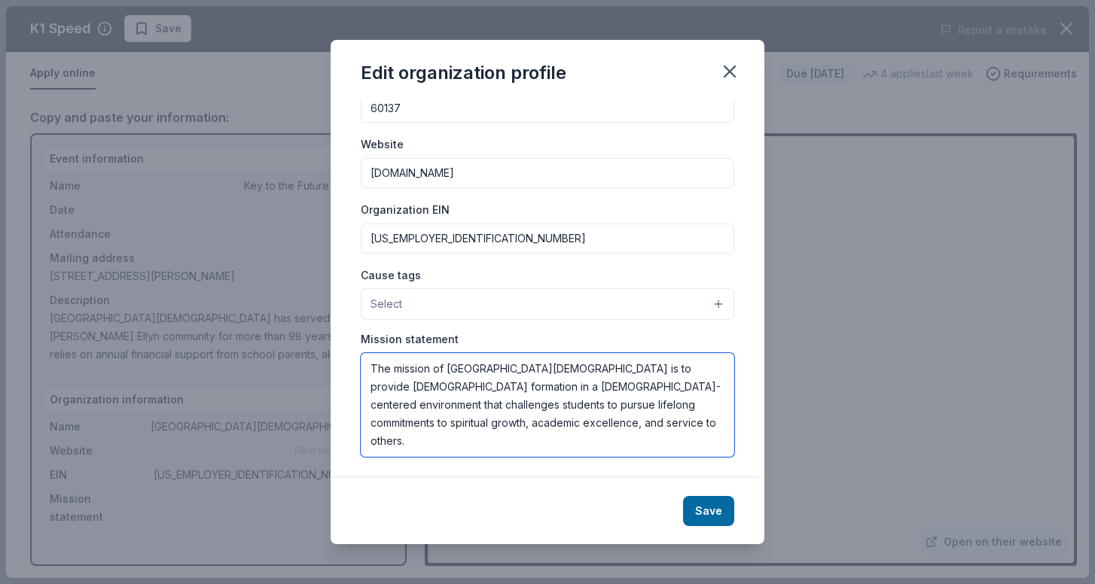
paste textarea "We focus on educating the whole child and believe in partnering with parents an…"
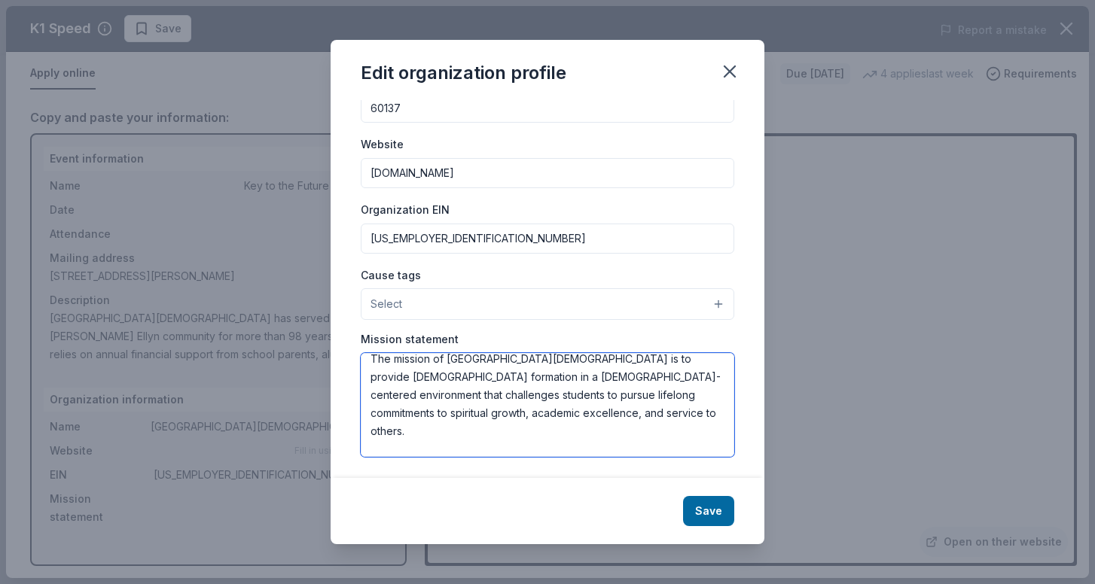
scroll to position [54, 0]
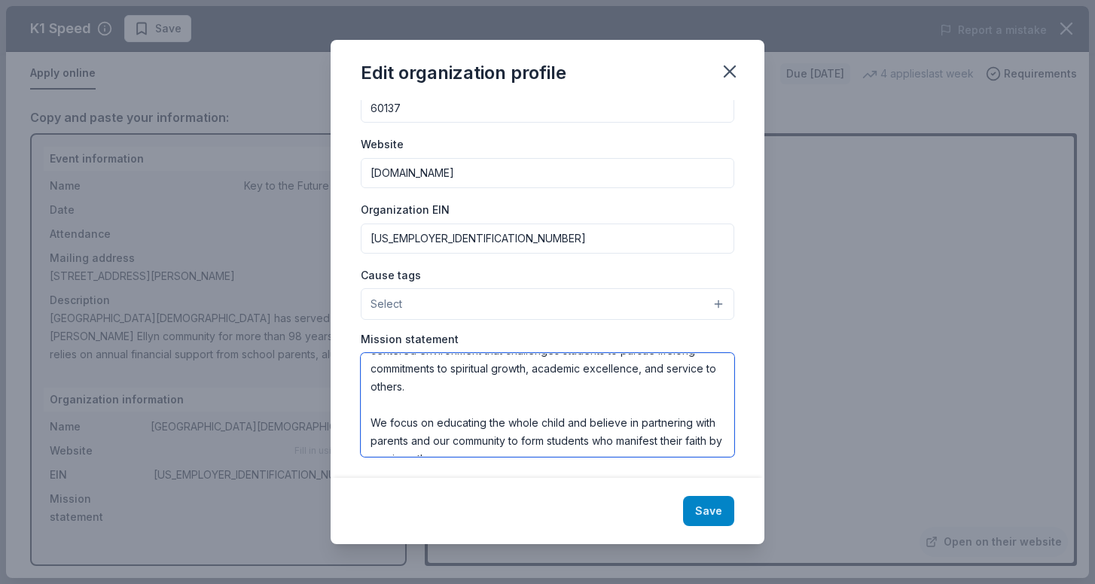
type textarea "The mission of [GEOGRAPHIC_DATA][DEMOGRAPHIC_DATA] is to provide [DEMOGRAPHIC_D…"
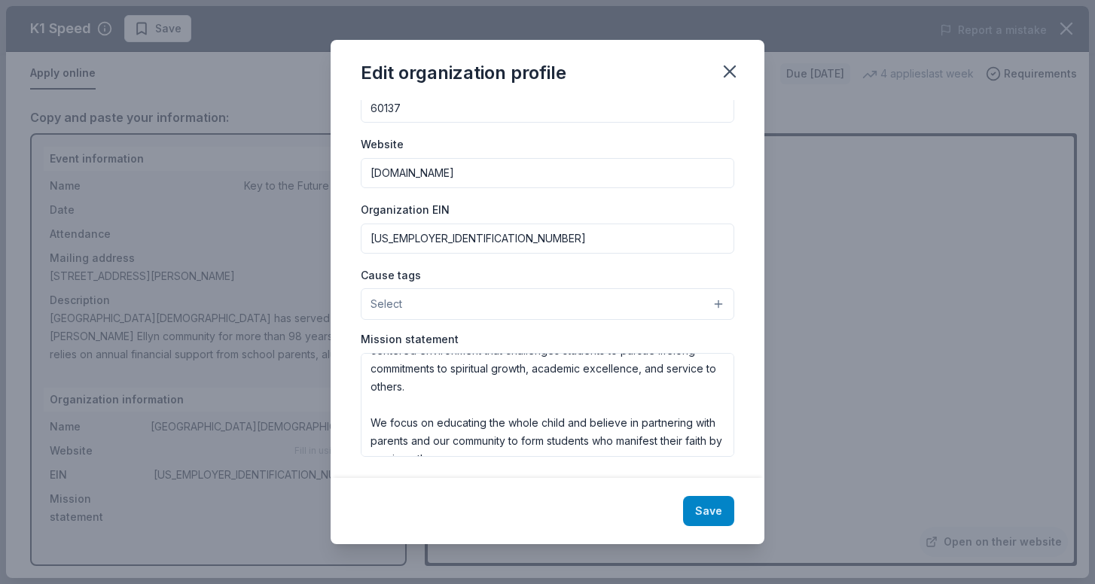
click at [709, 516] on button "Save" at bounding box center [708, 511] width 51 height 30
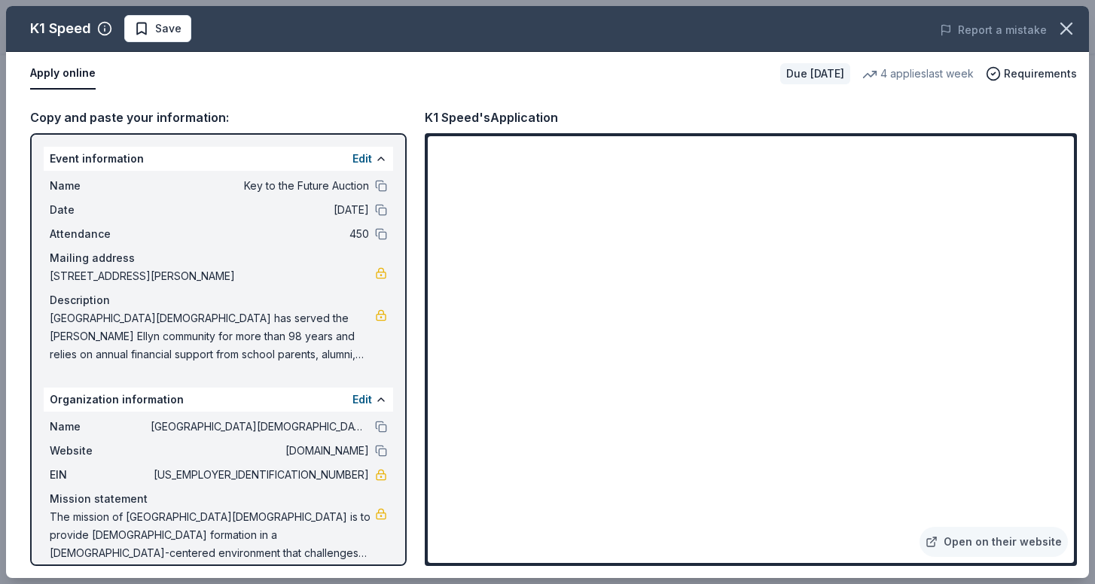
click at [182, 322] on span "[GEOGRAPHIC_DATA][DEMOGRAPHIC_DATA] has served the [PERSON_NAME] Ellyn communit…" at bounding box center [212, 336] width 325 height 54
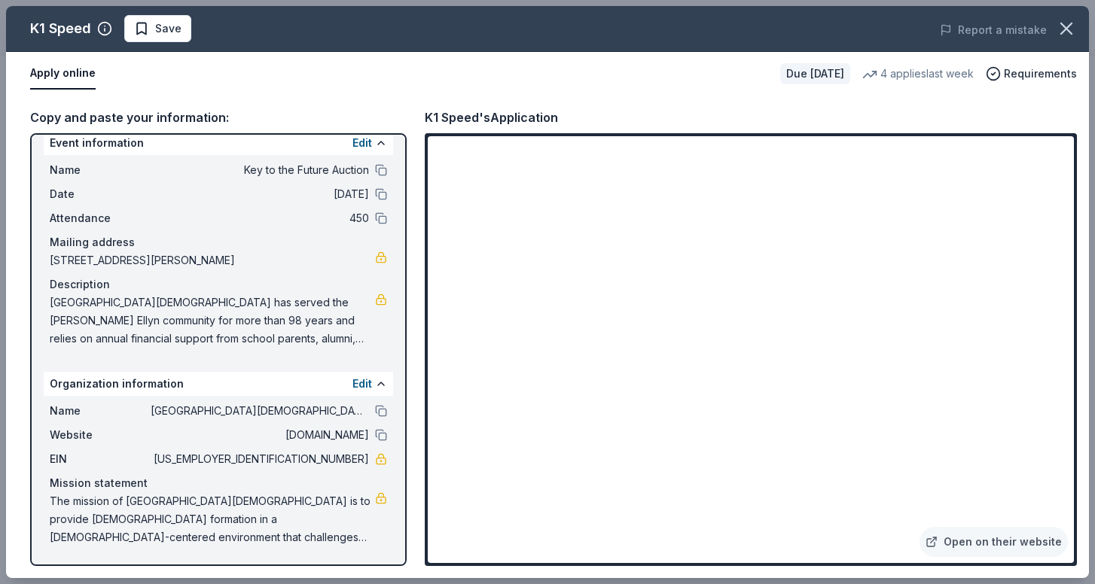
scroll to position [16, 0]
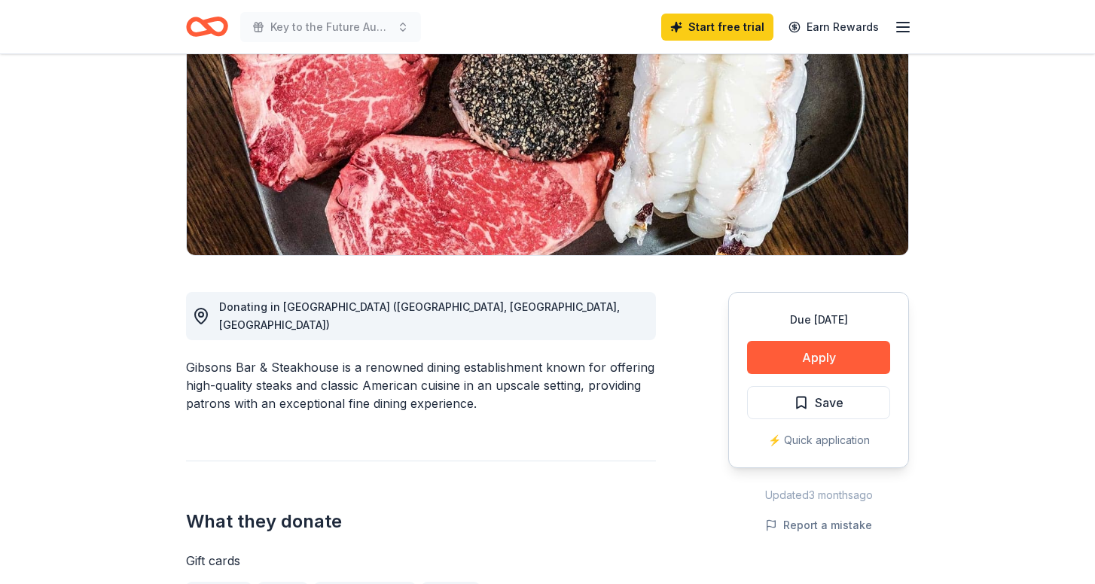
scroll to position [203, 0]
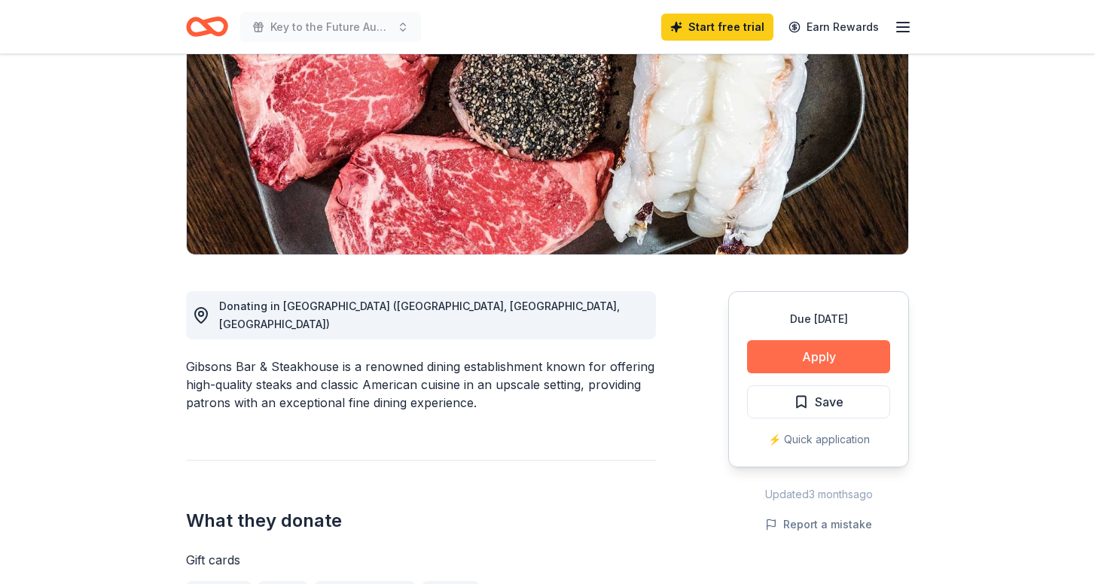
click at [806, 360] on button "Apply" at bounding box center [818, 356] width 143 height 33
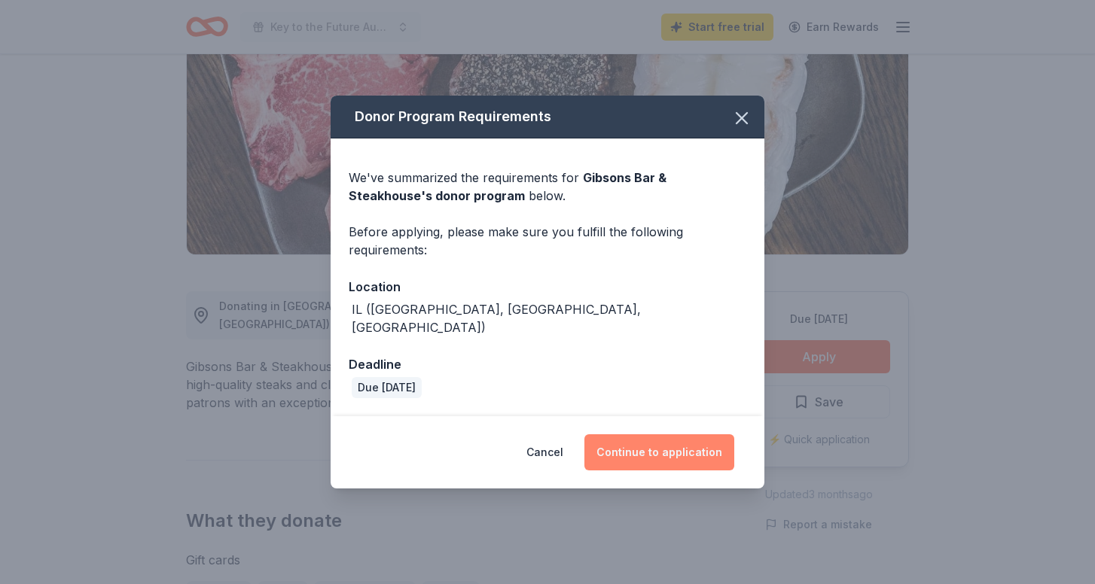
click at [671, 439] on button "Continue to application" at bounding box center [659, 452] width 150 height 36
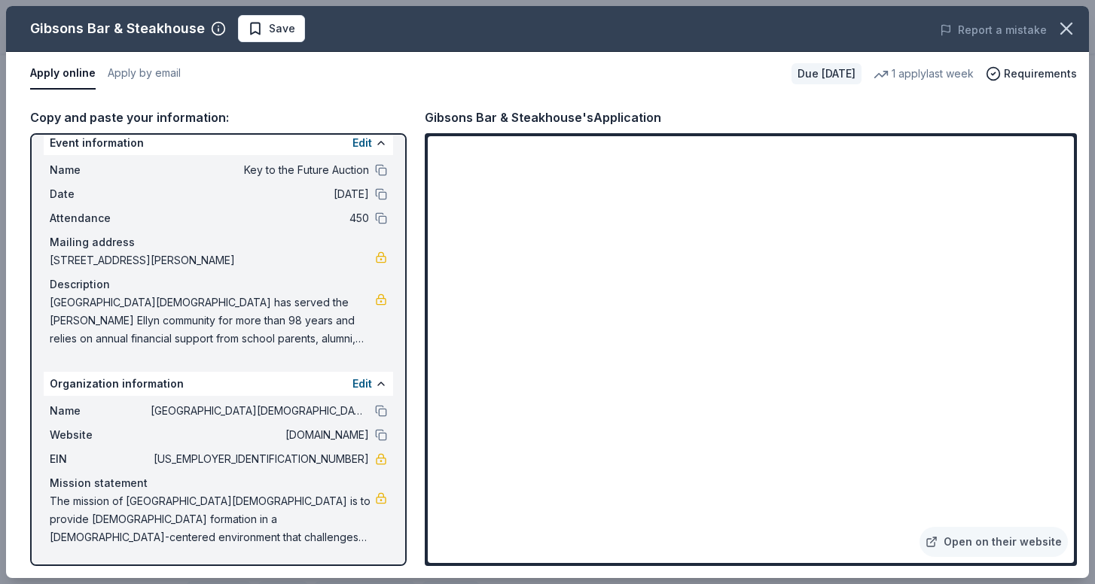
scroll to position [16, 0]
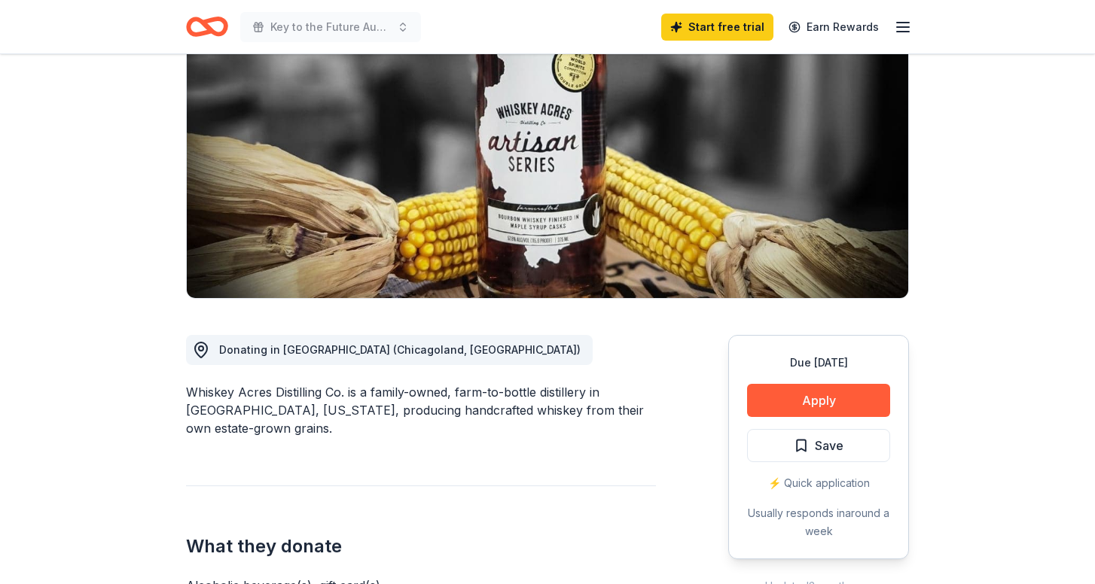
scroll to position [201, 0]
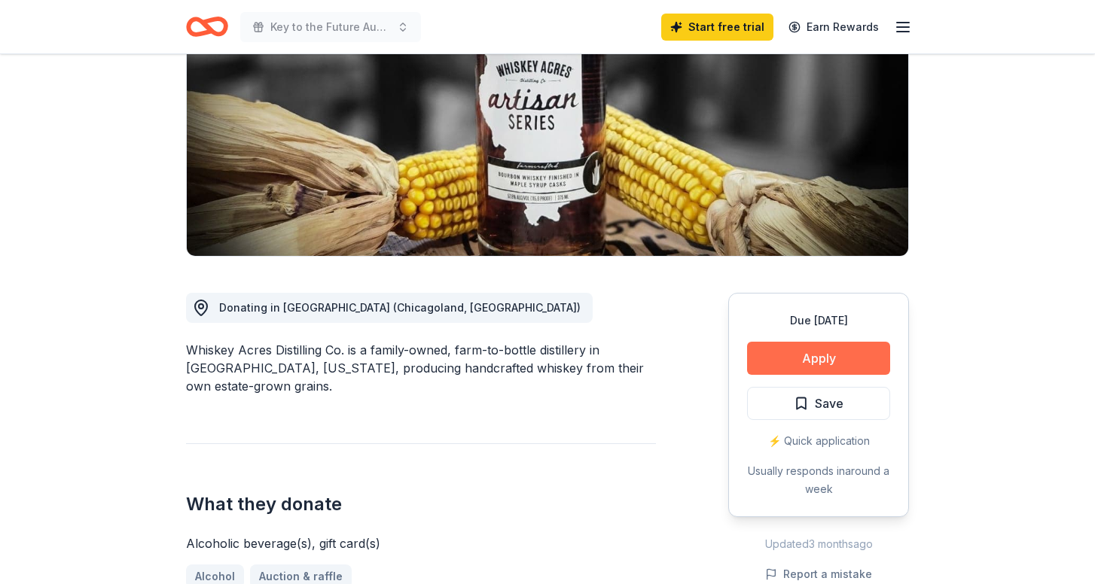
click at [844, 359] on button "Apply" at bounding box center [818, 358] width 143 height 33
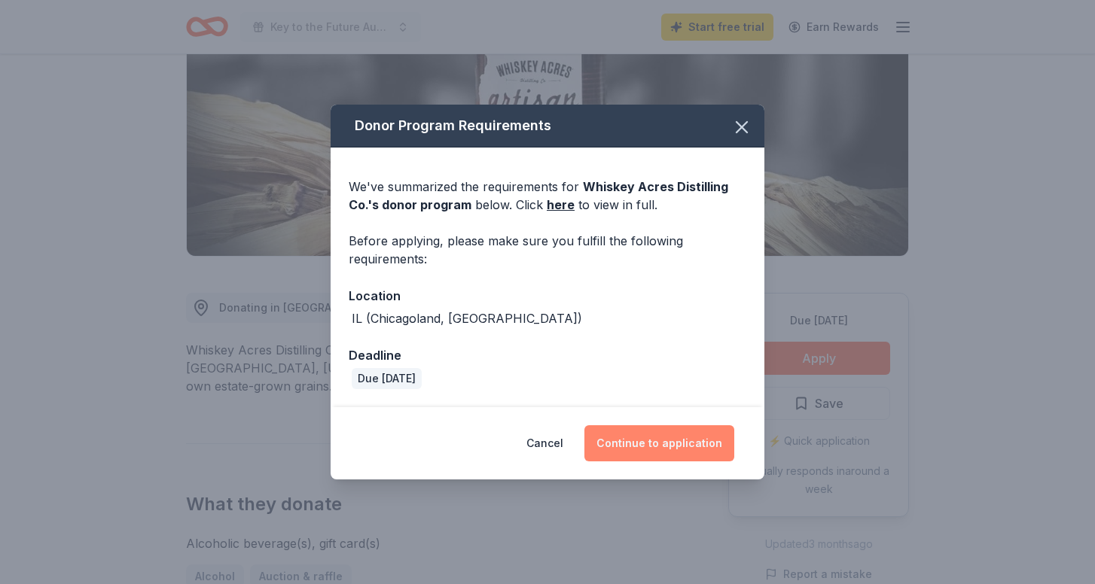
click at [671, 460] on button "Continue to application" at bounding box center [659, 443] width 150 height 36
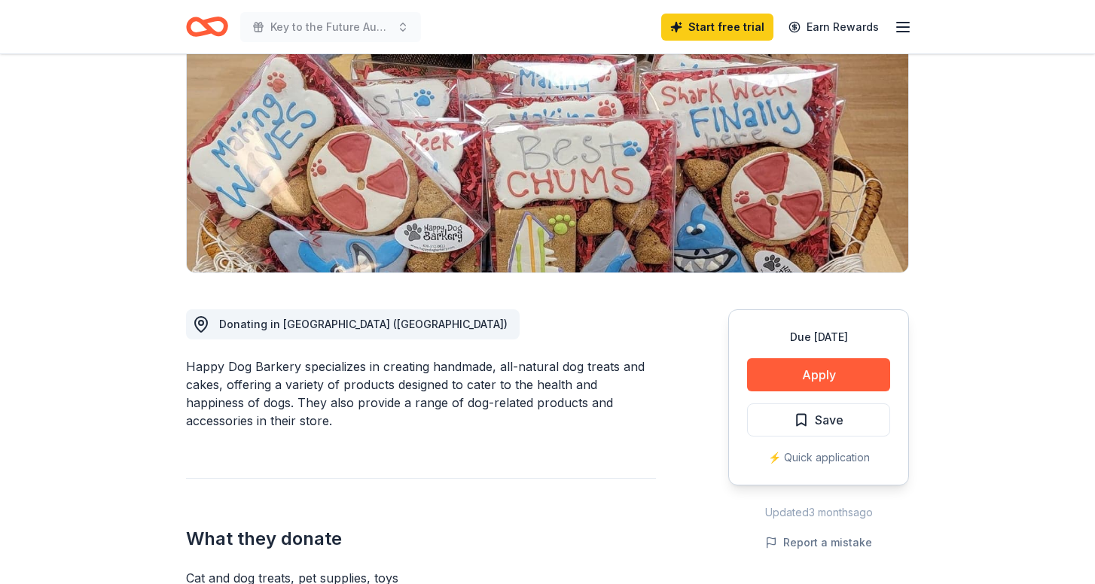
scroll to position [214, 0]
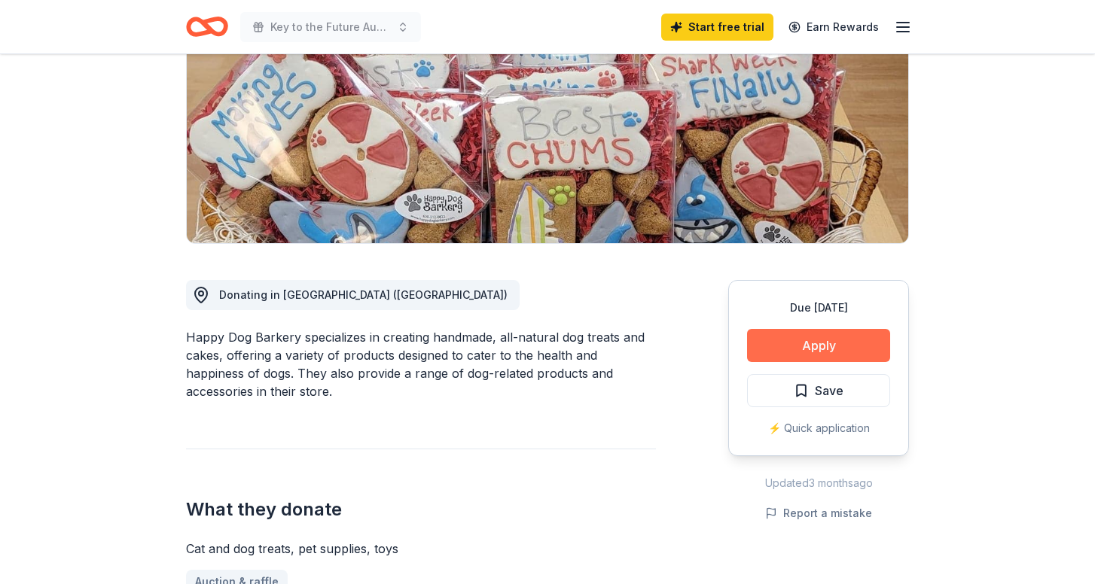
click at [825, 348] on button "Apply" at bounding box center [818, 345] width 143 height 33
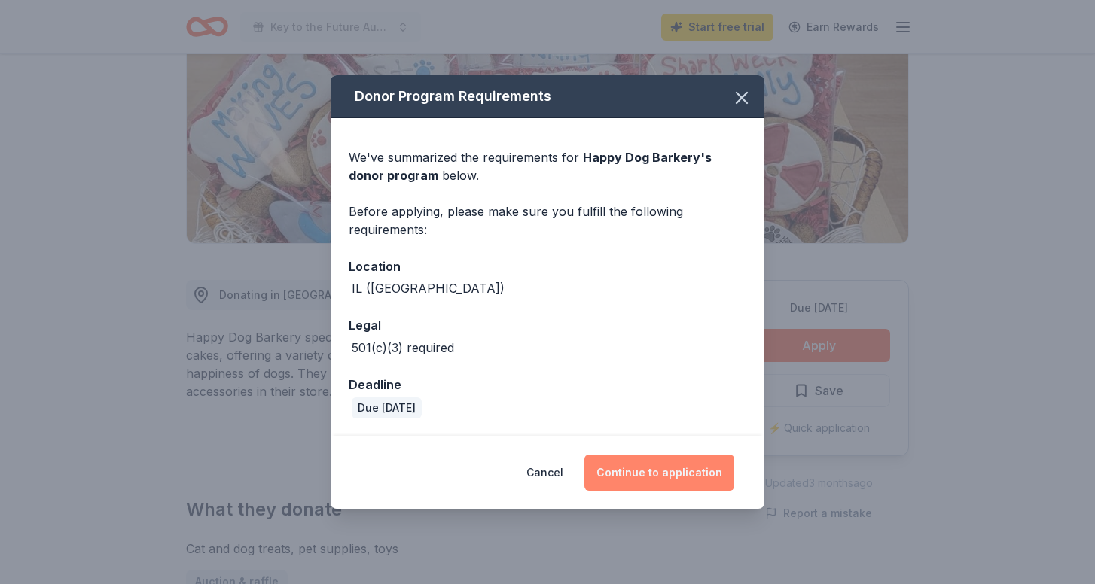
click at [659, 467] on button "Continue to application" at bounding box center [659, 473] width 150 height 36
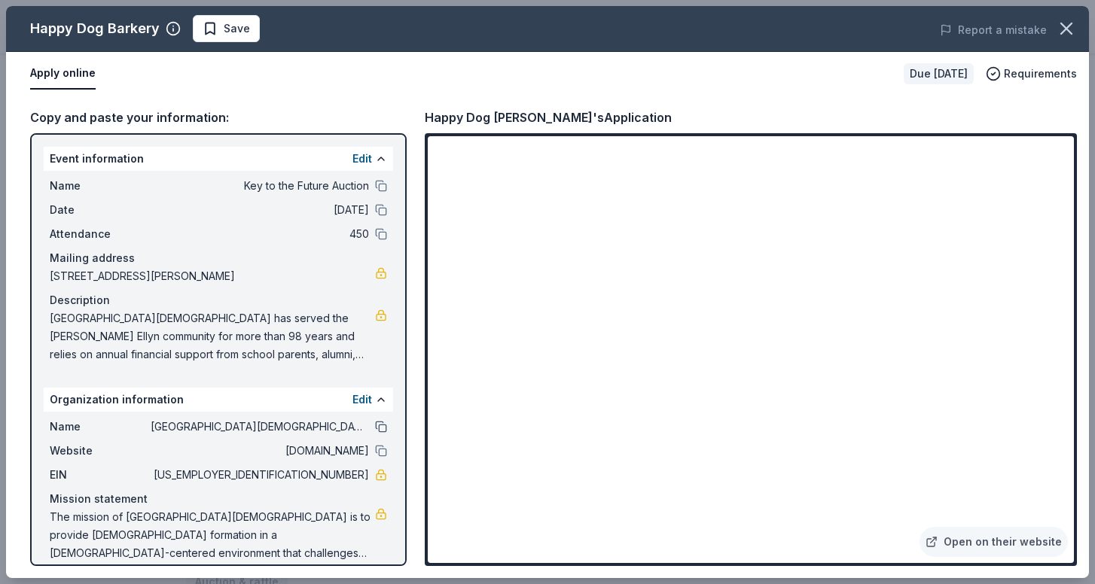
click at [379, 425] on button at bounding box center [381, 427] width 12 height 12
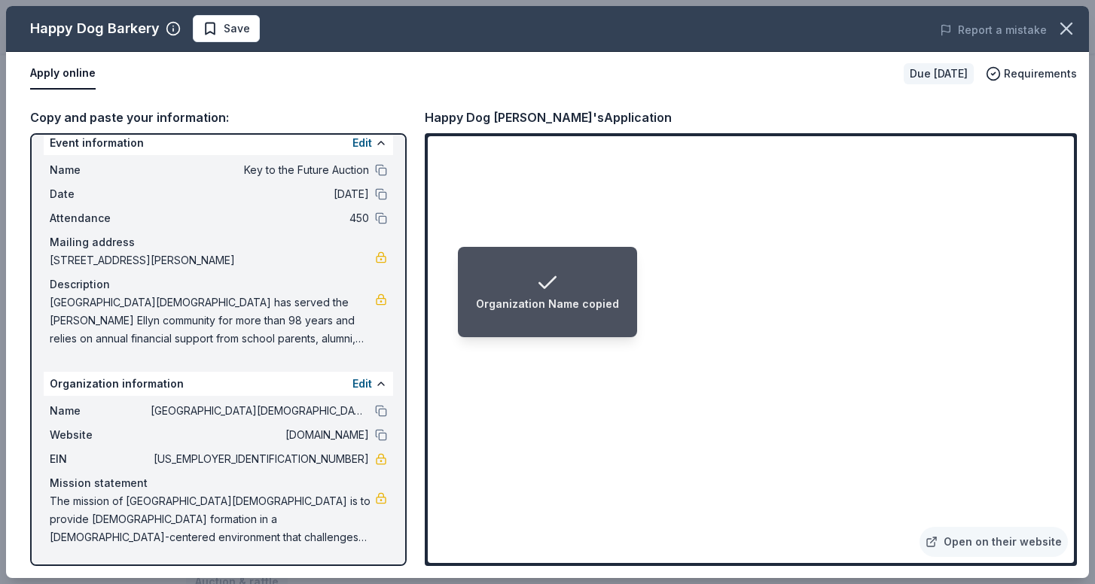
scroll to position [16, 0]
click at [378, 168] on button at bounding box center [381, 170] width 12 height 12
click at [380, 190] on button at bounding box center [381, 194] width 12 height 12
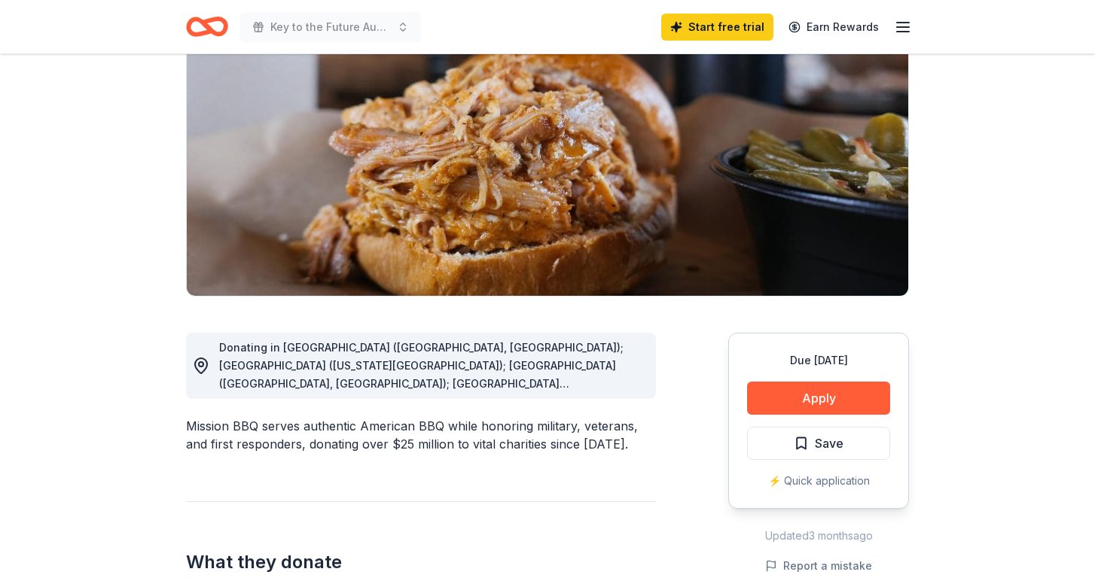
scroll to position [163, 0]
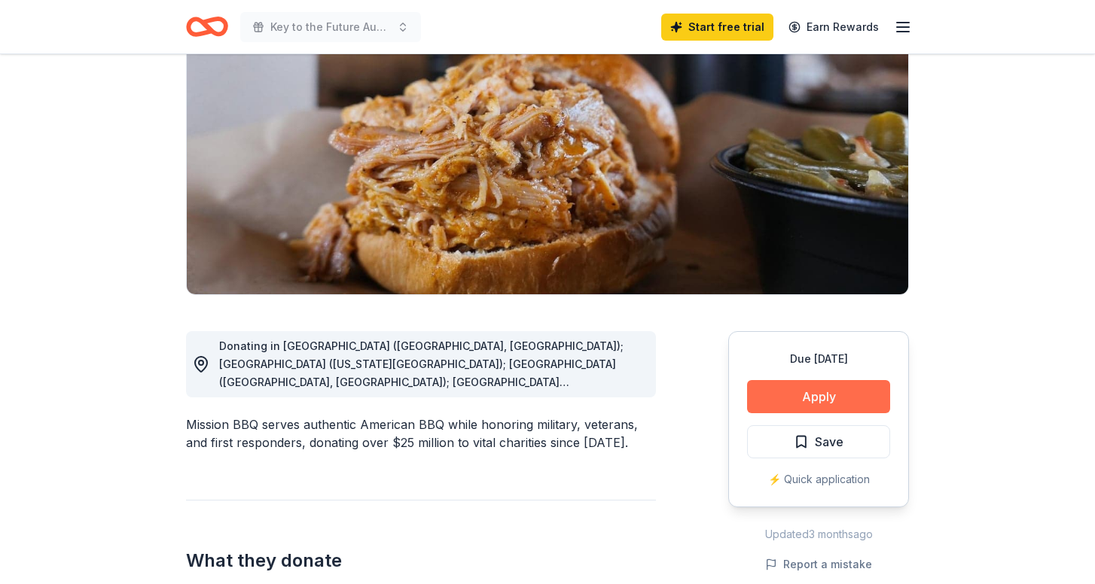
click at [833, 394] on button "Apply" at bounding box center [818, 396] width 143 height 33
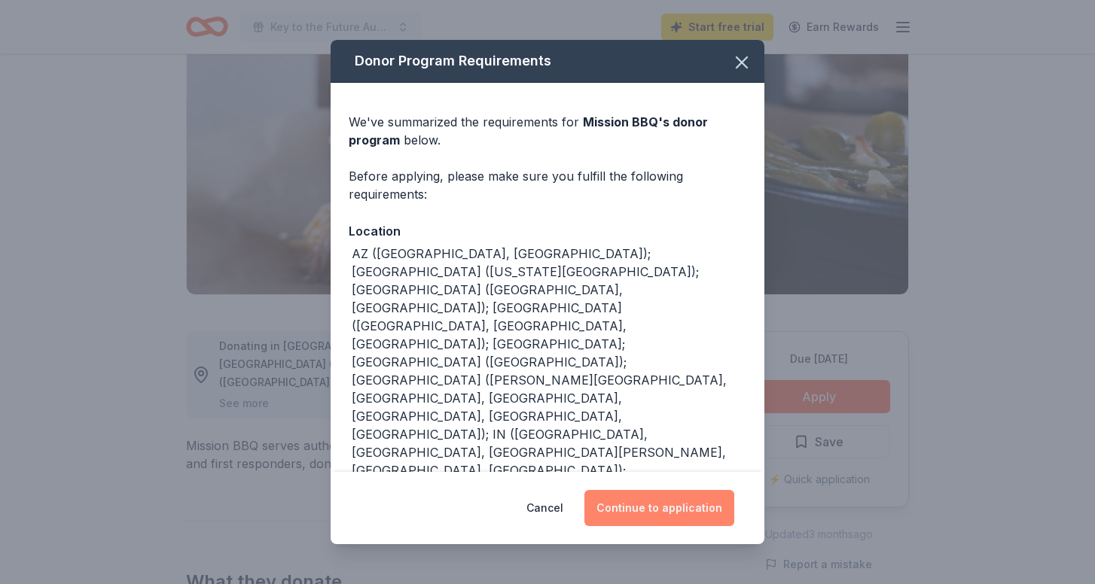
click at [651, 505] on button "Continue to application" at bounding box center [659, 508] width 150 height 36
